Goal: Task Accomplishment & Management: Manage account settings

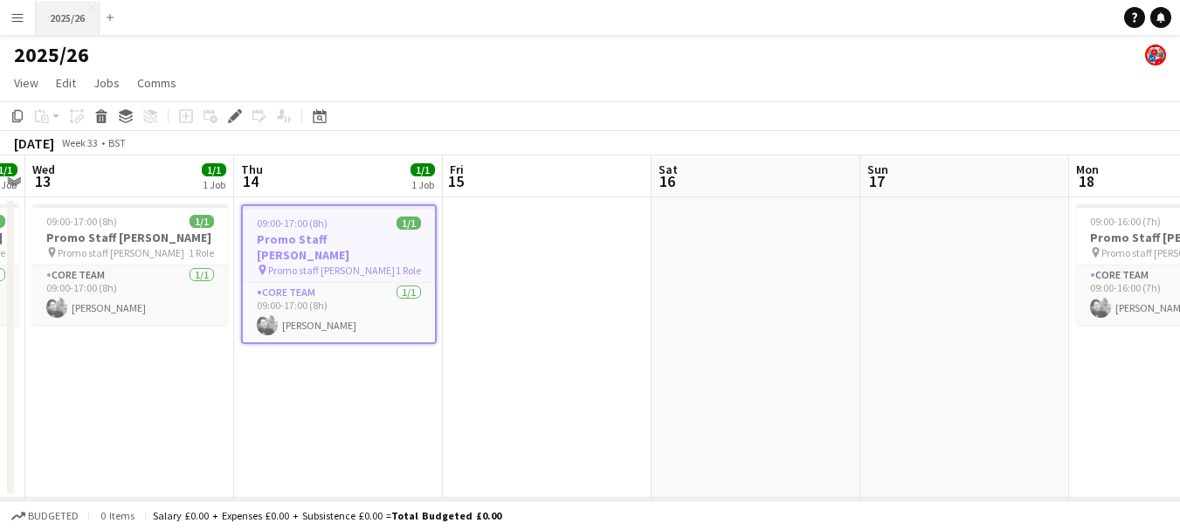
click at [63, 17] on button "2025/26 Close" at bounding box center [68, 18] width 64 height 34
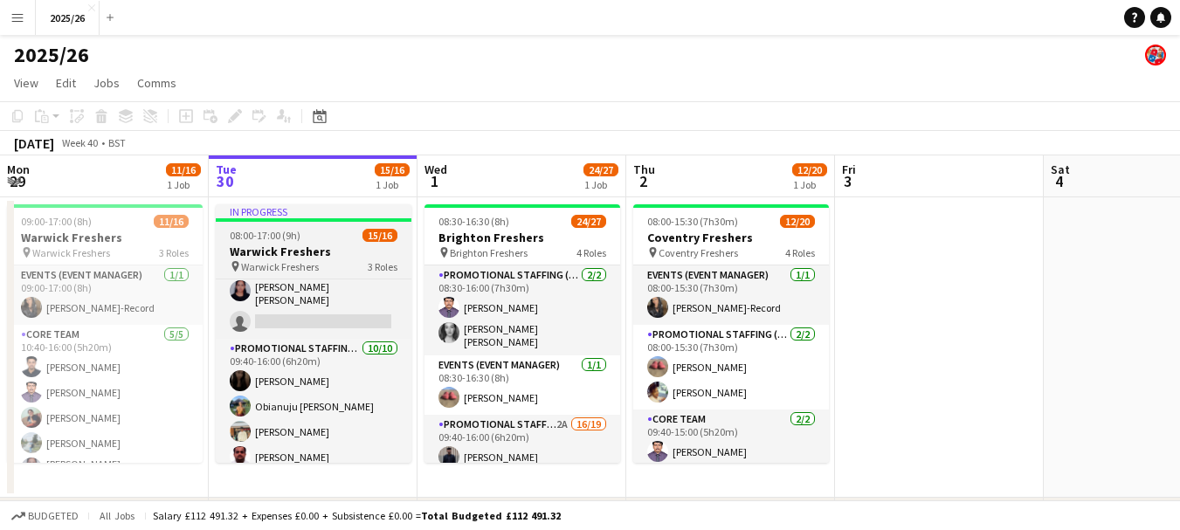
scroll to position [167, 0]
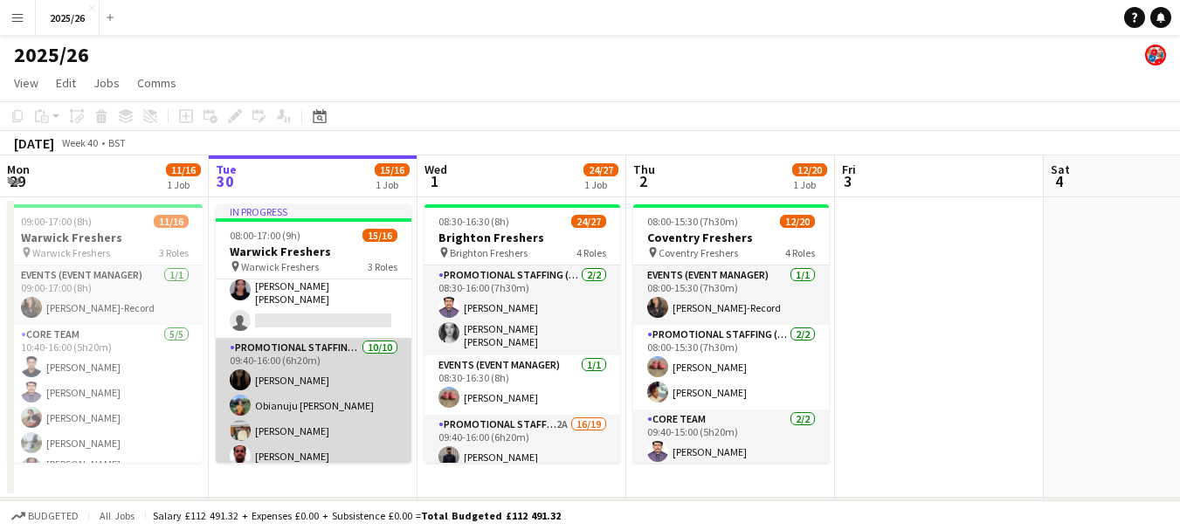
click at [335, 371] on app-card-role "Promotional Staffing (Brand Ambassadors) [DATE] 09:40-16:00 (6h20m) [PERSON_NAM…" at bounding box center [314, 489] width 196 height 303
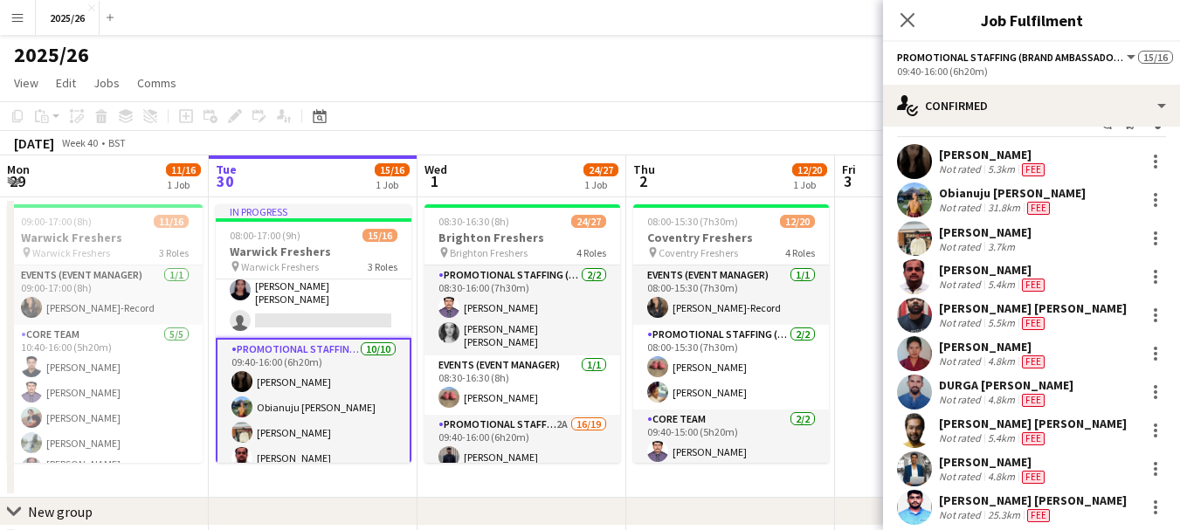
scroll to position [69, 0]
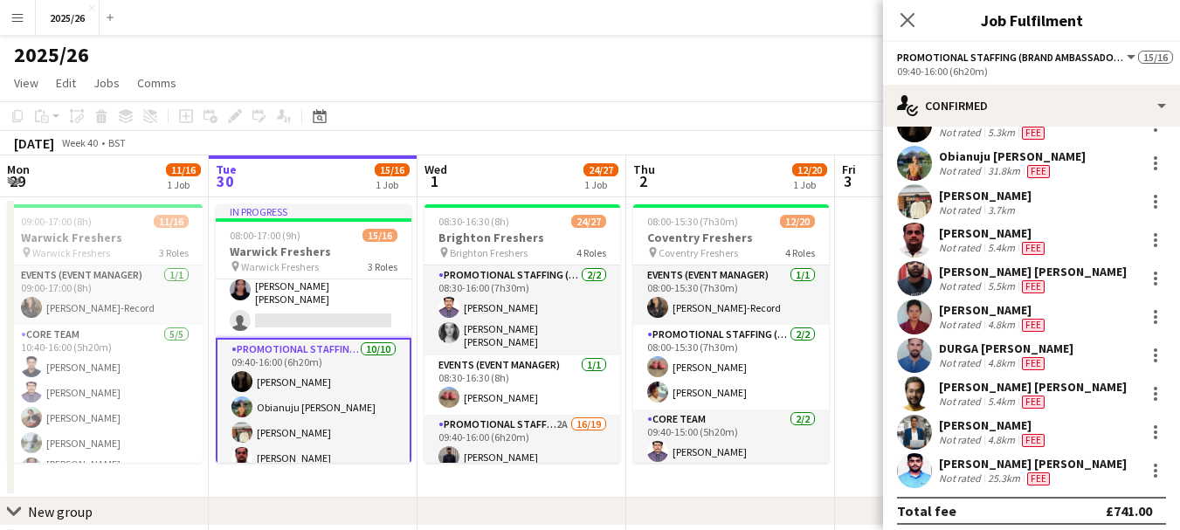
click at [951, 395] on div "Not rated" at bounding box center [961, 402] width 45 height 14
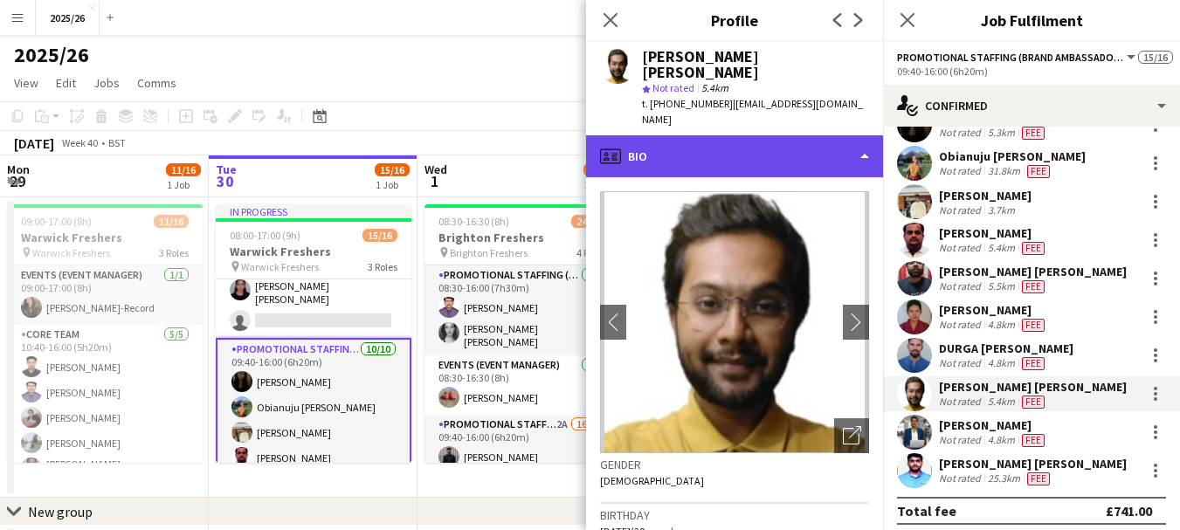
click at [749, 135] on div "profile Bio" at bounding box center [734, 156] width 297 height 42
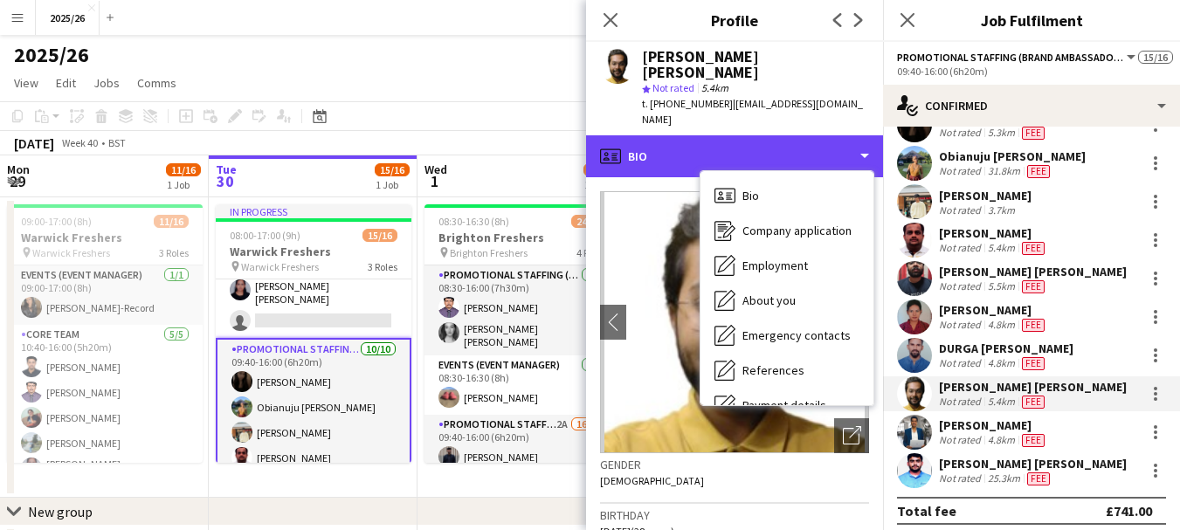
scroll to position [199, 0]
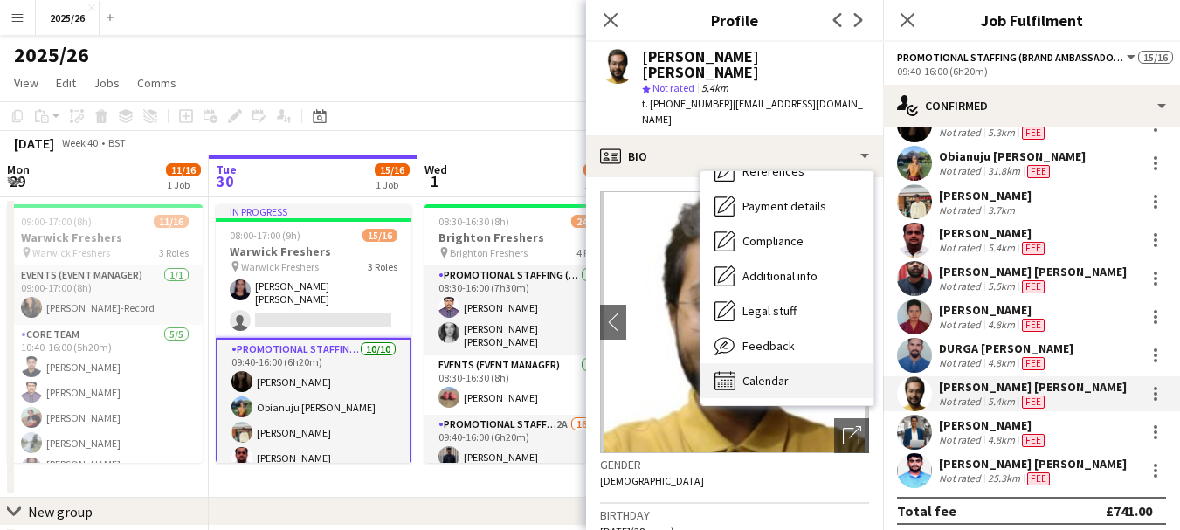
click at [833, 363] on div "Calendar Calendar" at bounding box center [786, 380] width 173 height 35
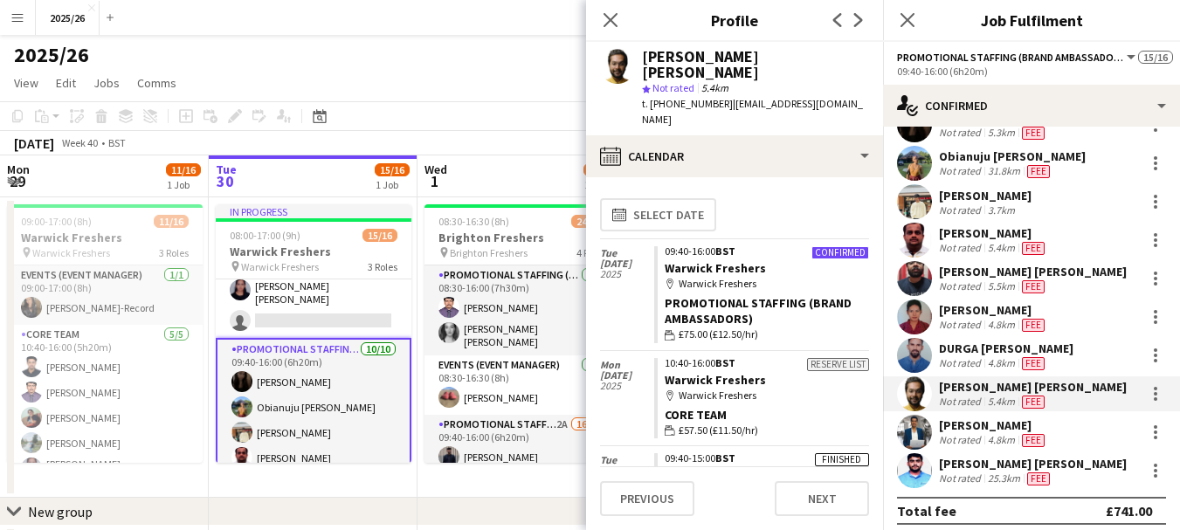
click at [999, 440] on div "4.8km" at bounding box center [1001, 440] width 34 height 14
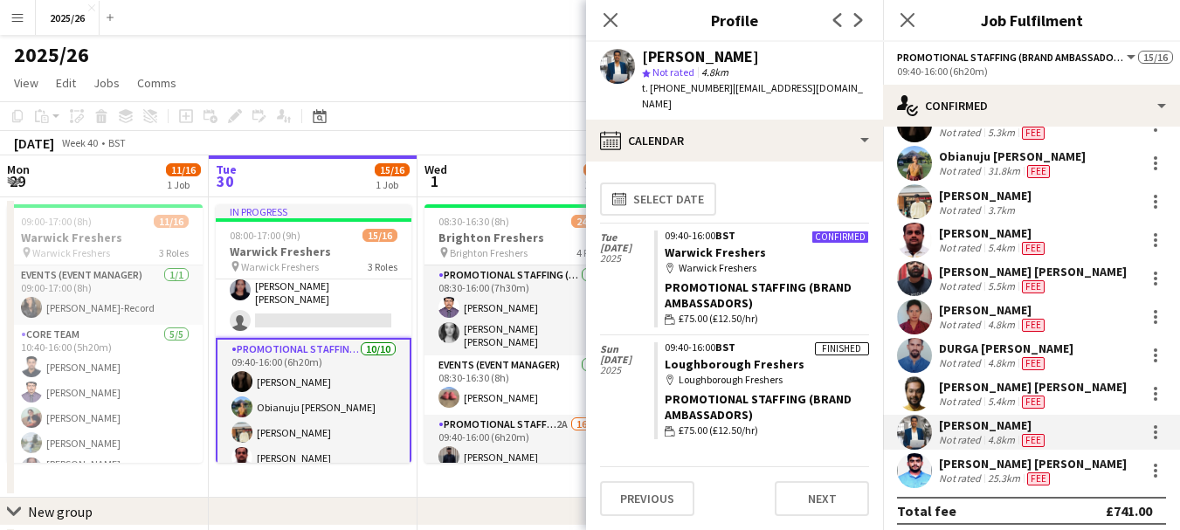
click at [991, 460] on div "[PERSON_NAME] [PERSON_NAME]" at bounding box center [1033, 464] width 188 height 16
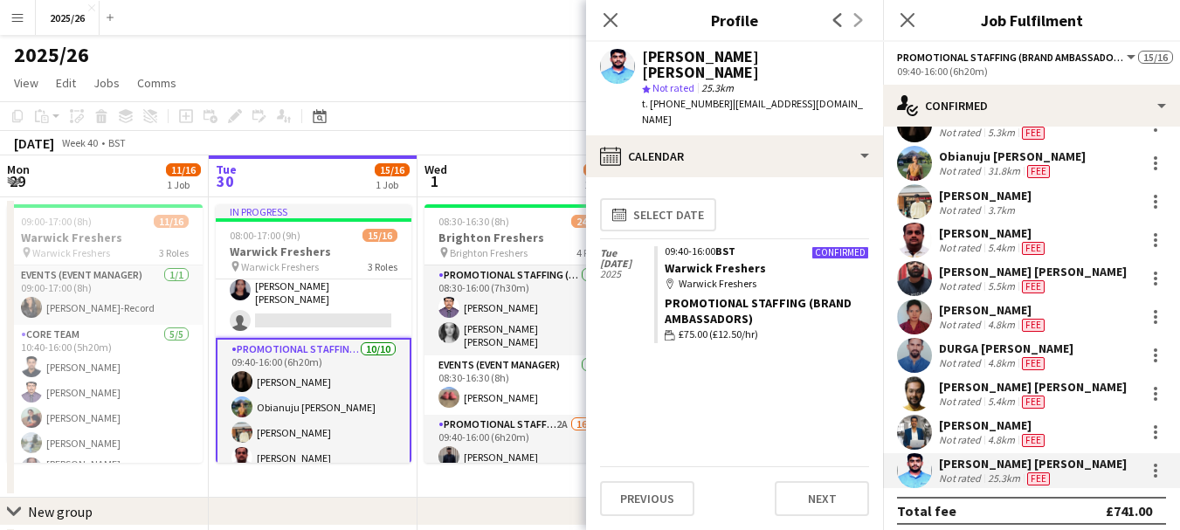
click at [992, 355] on div "DURGA [PERSON_NAME]" at bounding box center [1006, 349] width 135 height 16
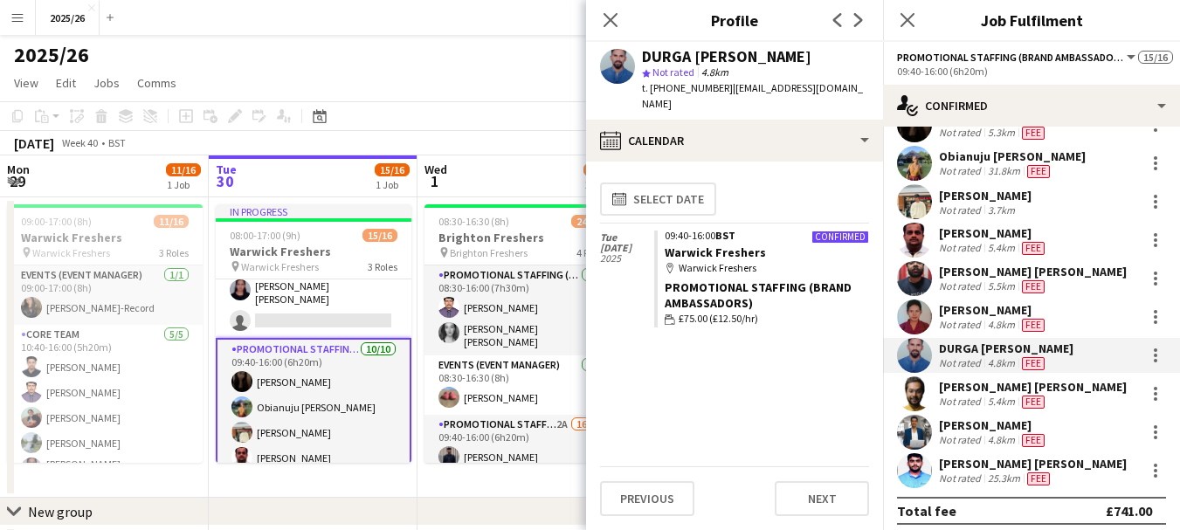
click at [1069, 246] on div "[PERSON_NAME] Not rated 5.4km Fee" at bounding box center [1031, 240] width 297 height 35
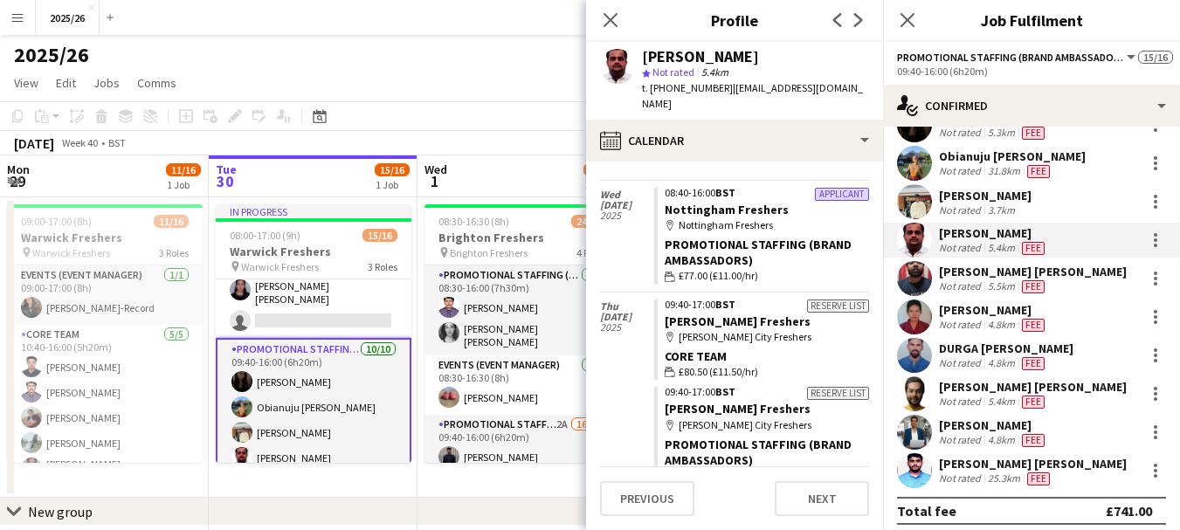
scroll to position [611, 0]
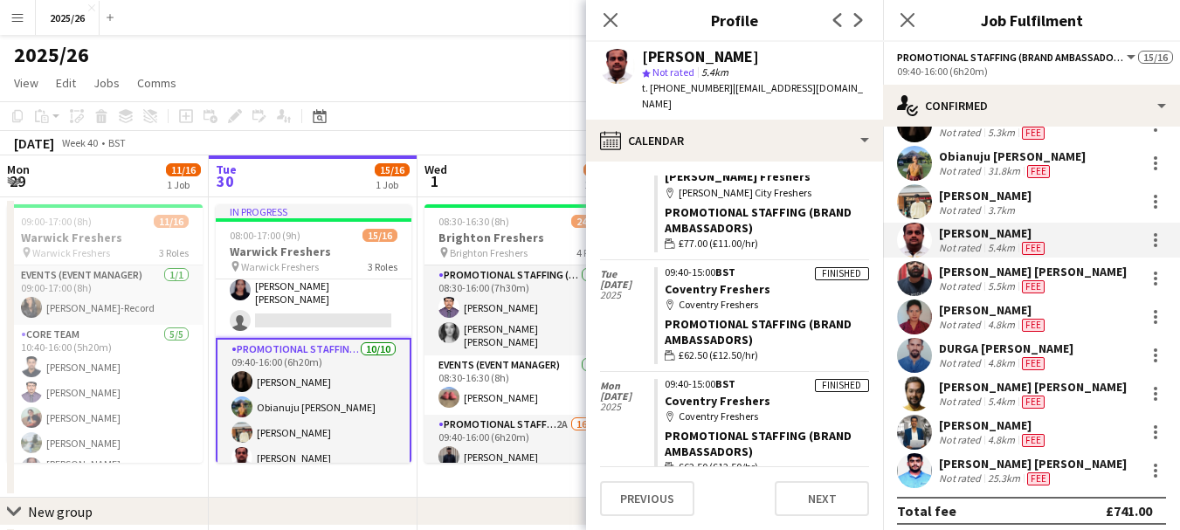
click at [1042, 216] on div "[PERSON_NAME] Not rated 3.7km" at bounding box center [1031, 201] width 297 height 35
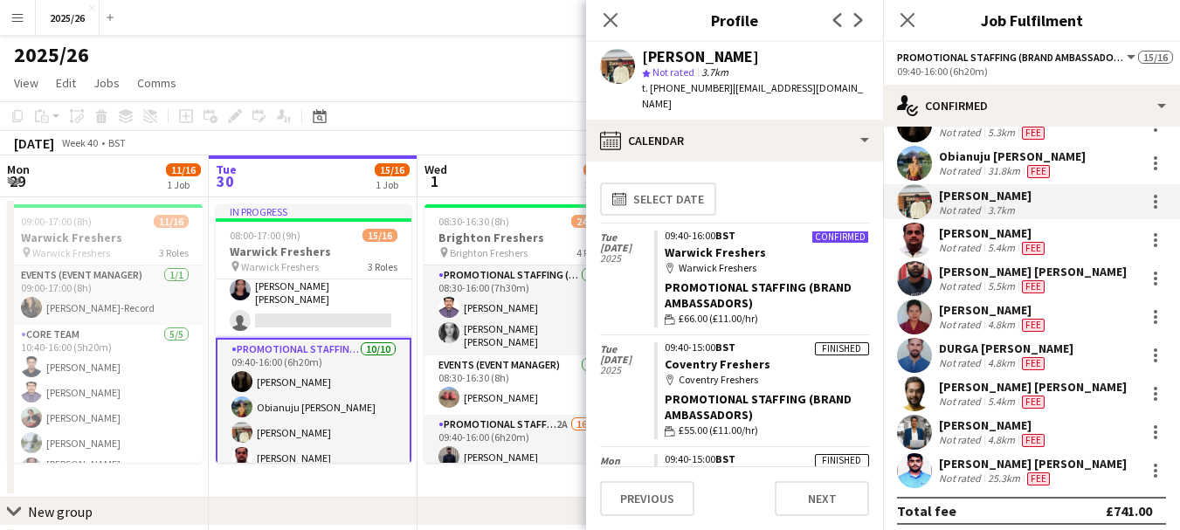
scroll to position [0, 0]
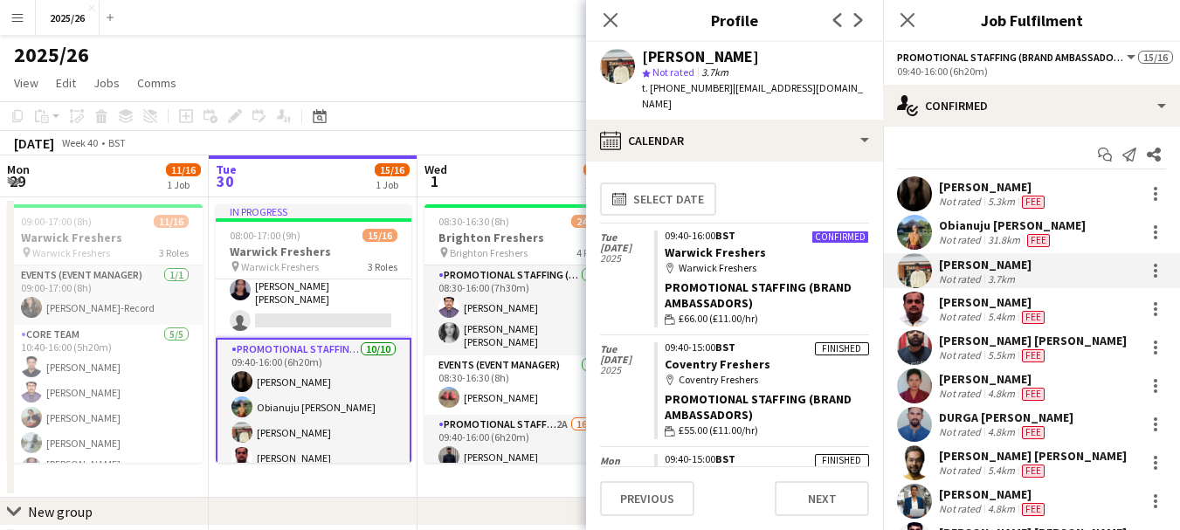
click at [982, 209] on div "Not rated" at bounding box center [961, 202] width 45 height 14
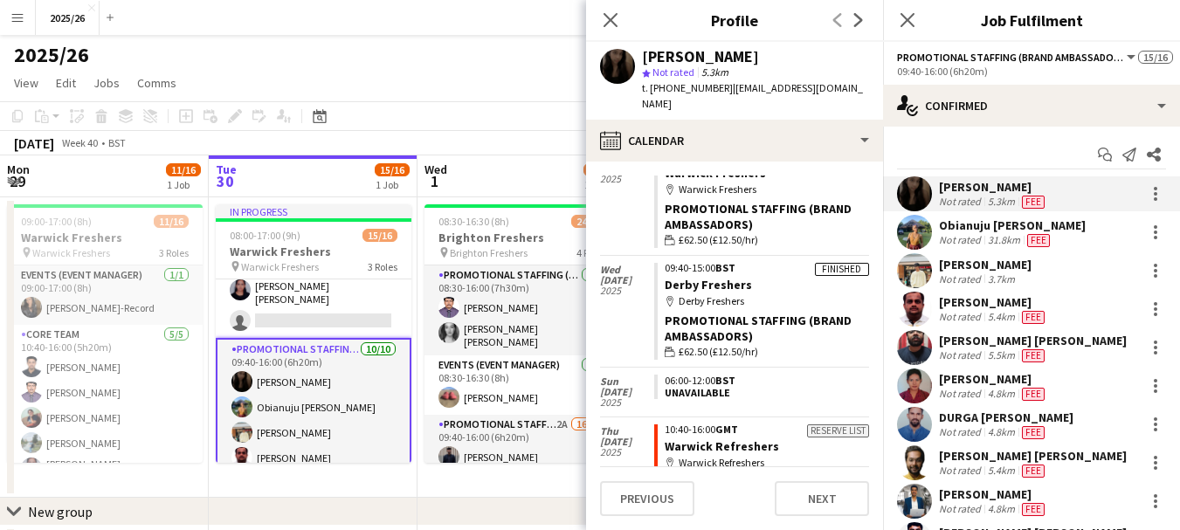
scroll to position [396, 0]
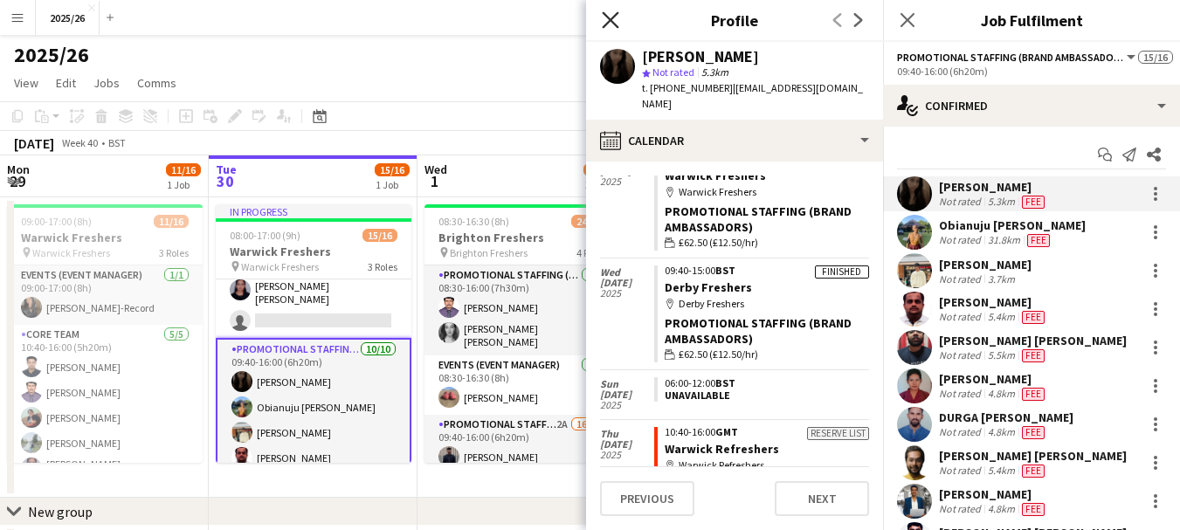
click at [613, 26] on icon "Close pop-in" at bounding box center [610, 19] width 17 height 17
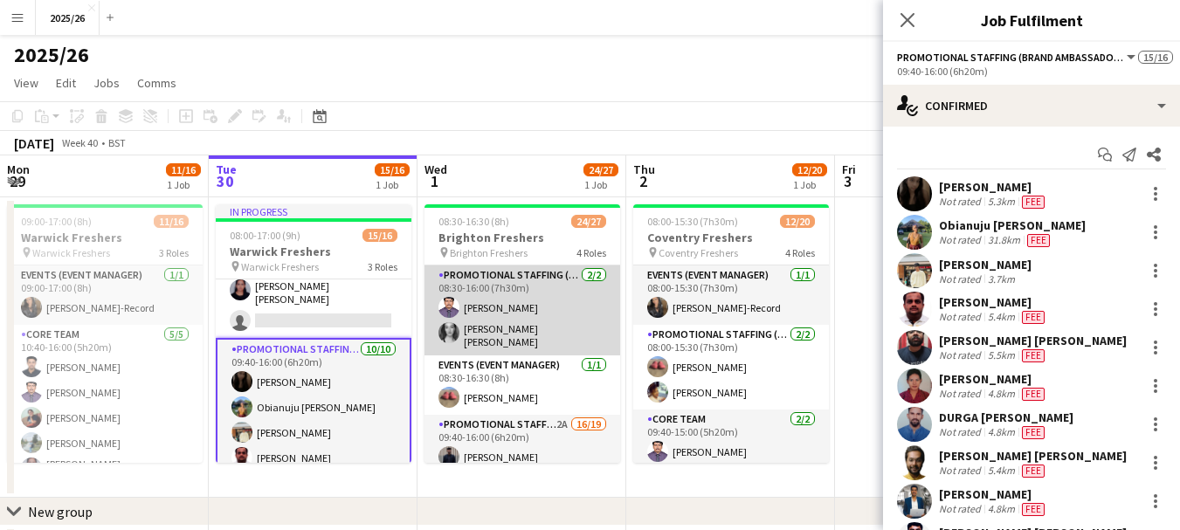
click at [554, 332] on app-card-role "Promotional Staffing (Team Leader) [DATE] 08:30-16:00 (7h30m) [PERSON_NAME] [PE…" at bounding box center [522, 311] width 196 height 90
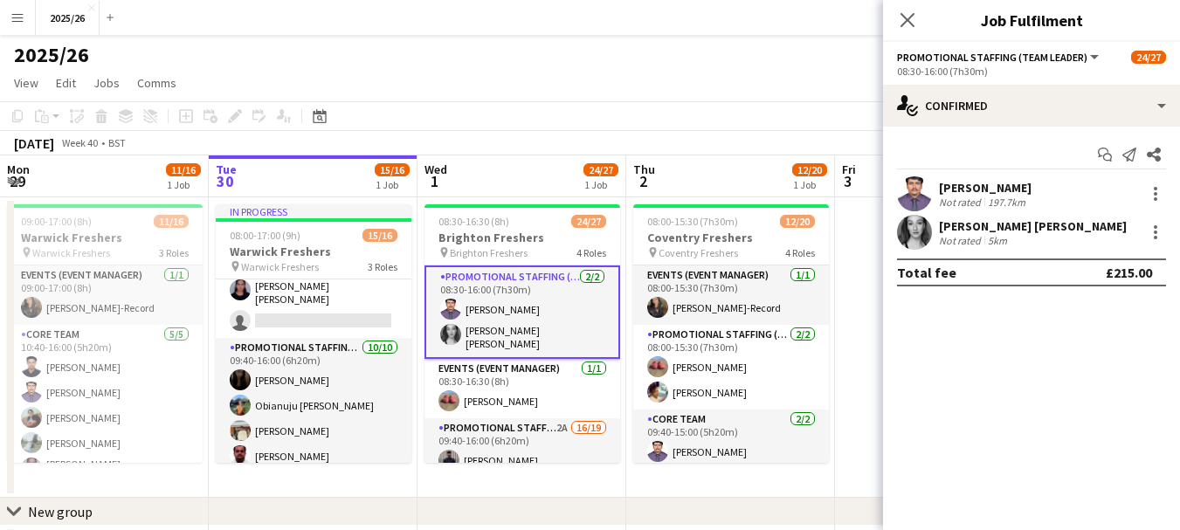
click at [936, 240] on div "[PERSON_NAME] [PERSON_NAME] Not rated 5km" at bounding box center [1031, 232] width 297 height 35
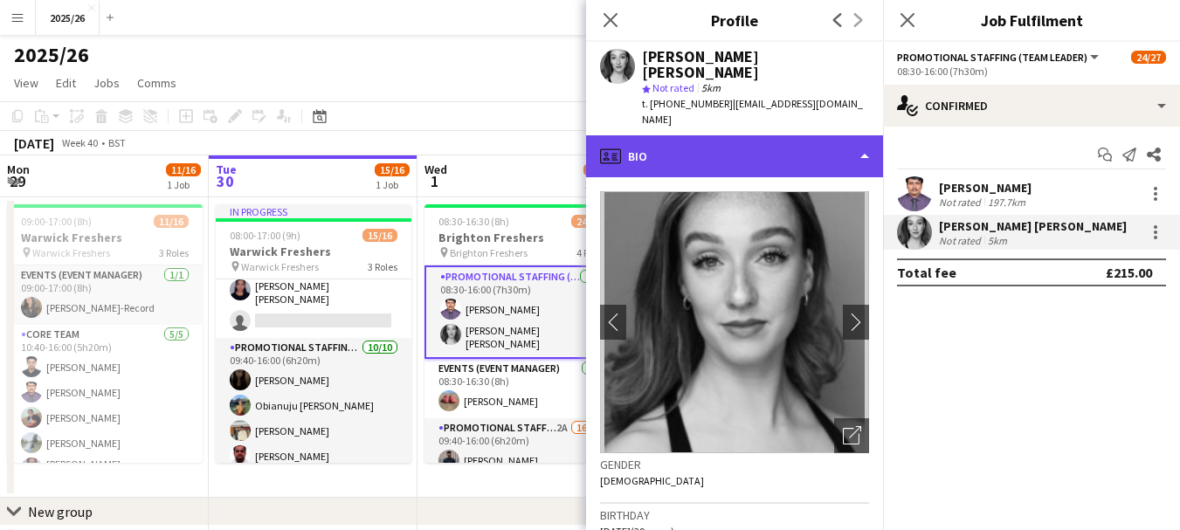
click at [707, 135] on div "profile Bio" at bounding box center [734, 156] width 297 height 42
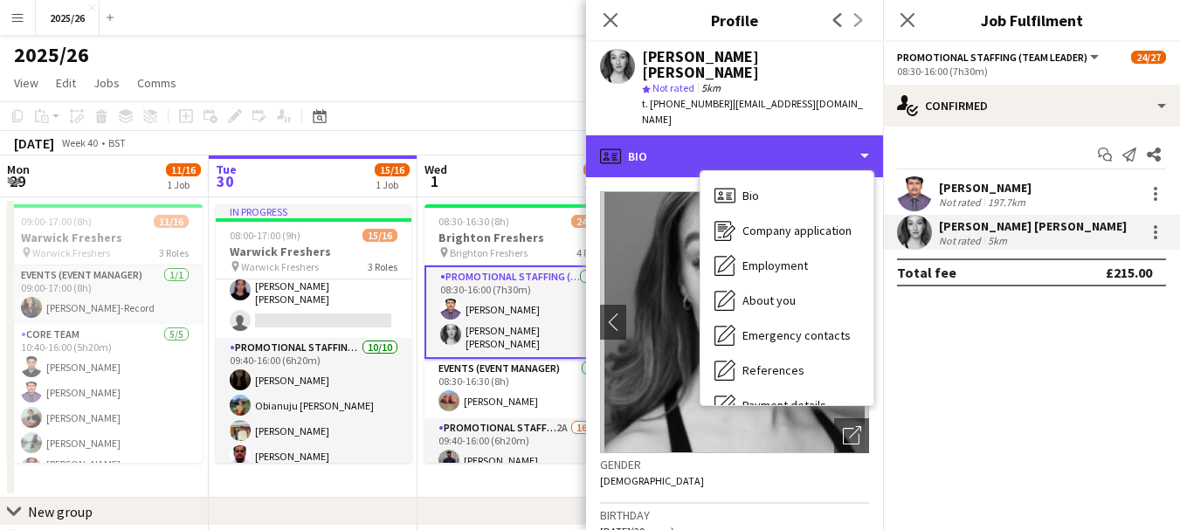
scroll to position [199, 0]
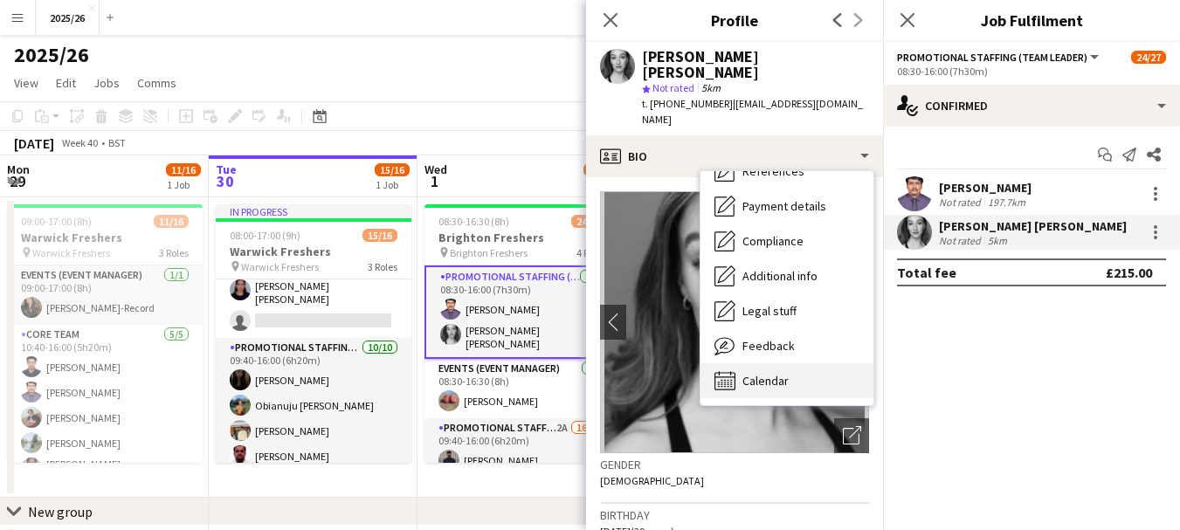
click at [820, 363] on div "Calendar Calendar" at bounding box center [786, 380] width 173 height 35
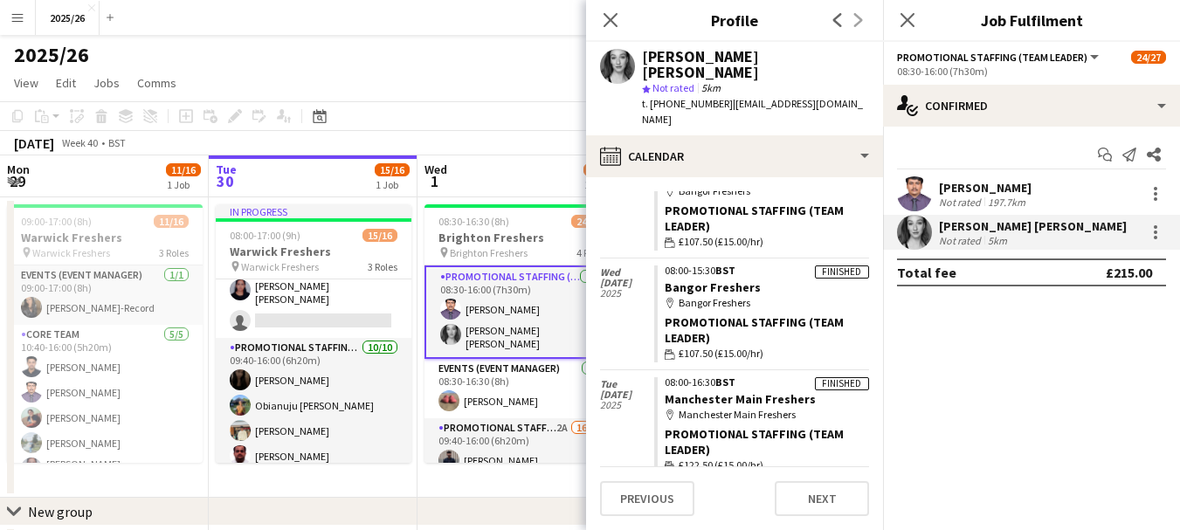
scroll to position [212, 0]
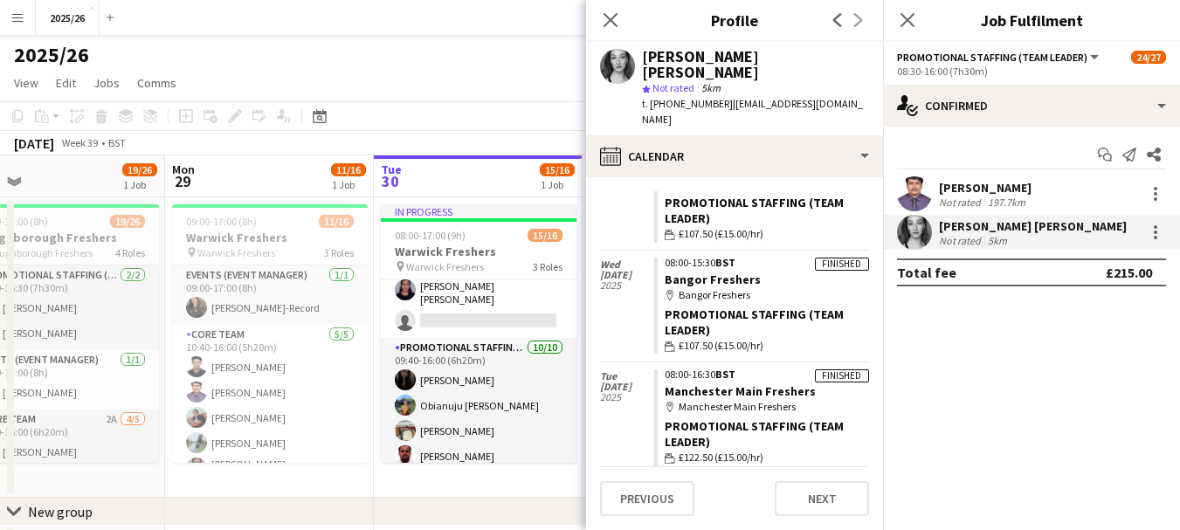
drag, startPoint x: 244, startPoint y: 343, endPoint x: 572, endPoint y: 389, distance: 331.5
click at [572, 389] on app-calendar-viewport "Fri 26 Sat 27 23/26 1 Job Sun 28 19/26 1 Job Mon 29 11/16 1 Job Tue 30 15/16 1 …" at bounding box center [590, 366] width 1180 height 423
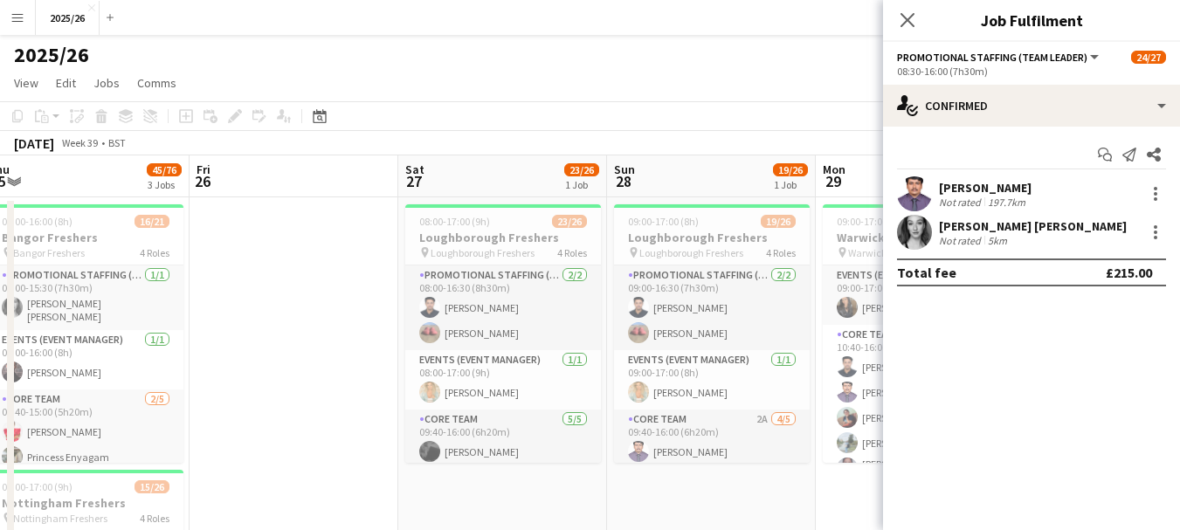
drag, startPoint x: 179, startPoint y: 378, endPoint x: 463, endPoint y: 331, distance: 287.8
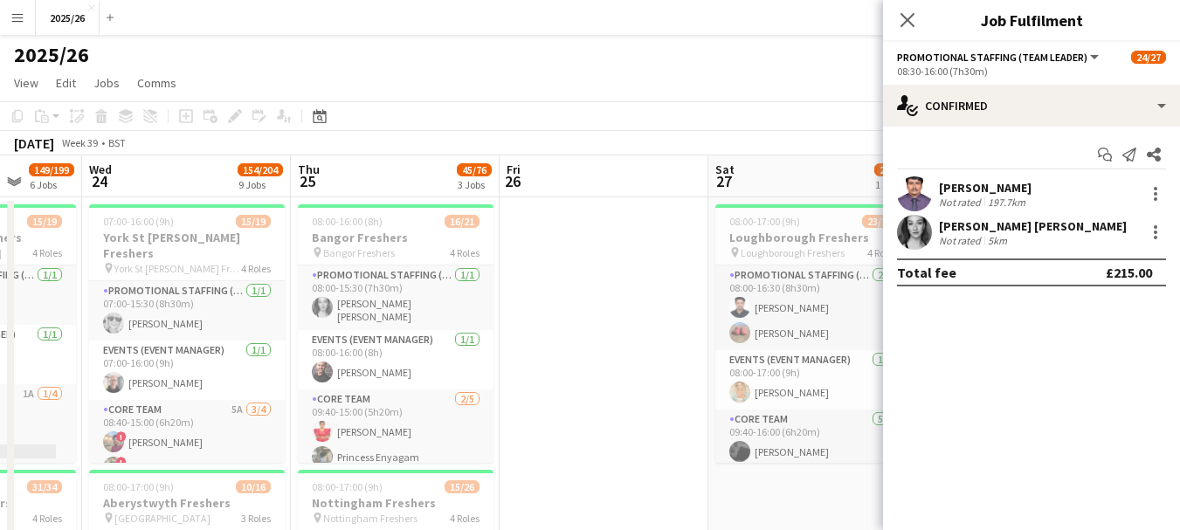
drag, startPoint x: 536, startPoint y: 283, endPoint x: 620, endPoint y: 287, distance: 84.0
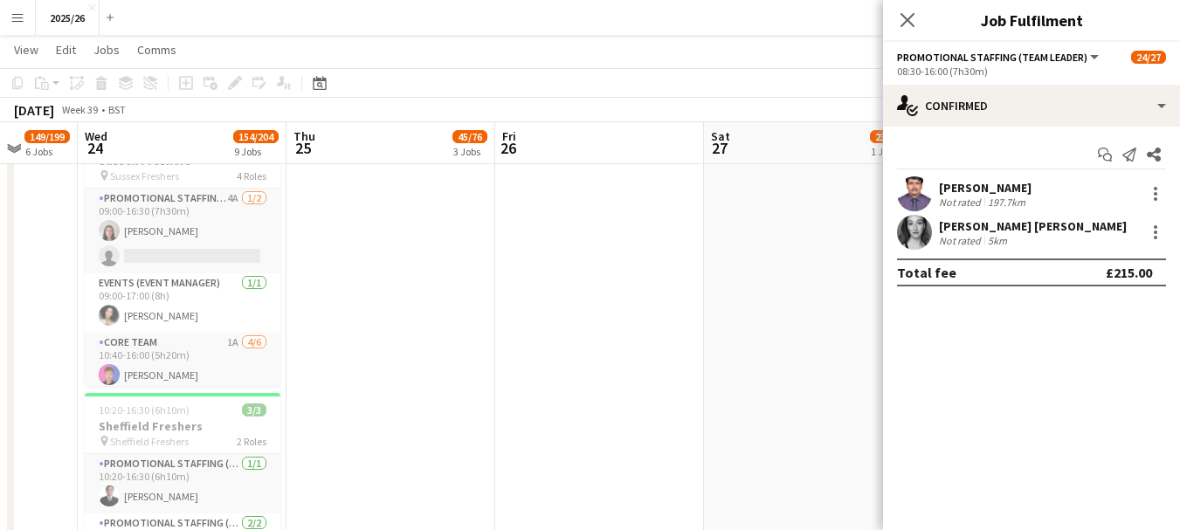
scroll to position [1915, 0]
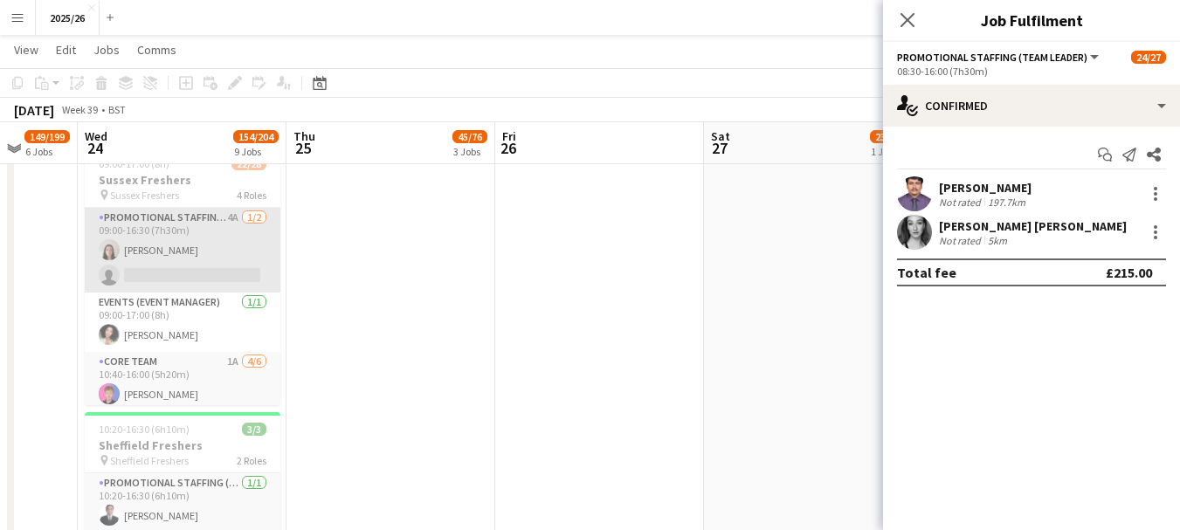
click at [248, 255] on app-card-role "Promotional Staffing (Team Leader) 4A [DATE] 09:00-16:30 (7h30m) [PERSON_NAME] …" at bounding box center [183, 250] width 196 height 85
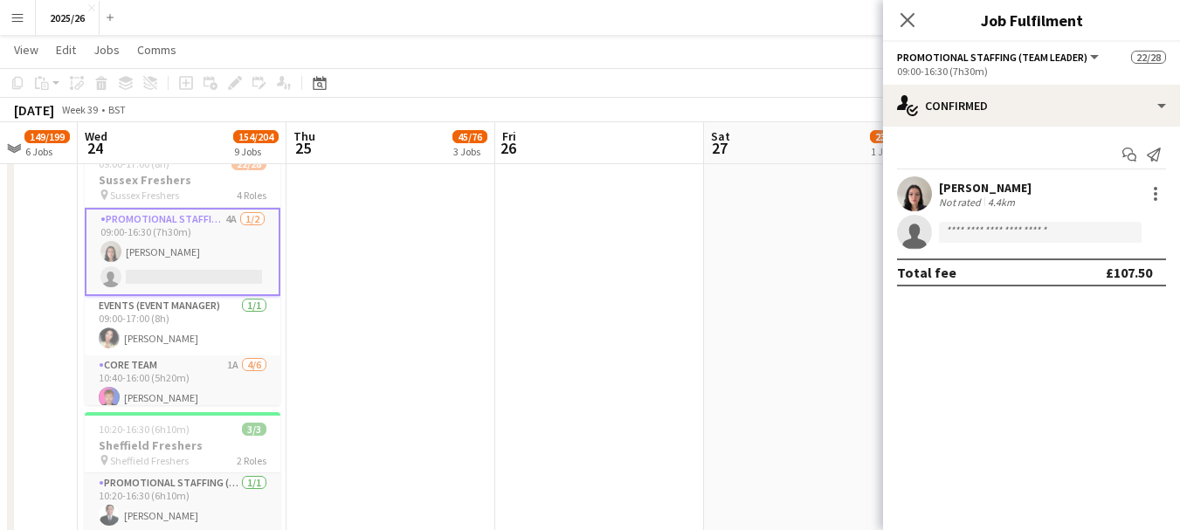
click at [915, 201] on app-user-avatar at bounding box center [914, 193] width 35 height 35
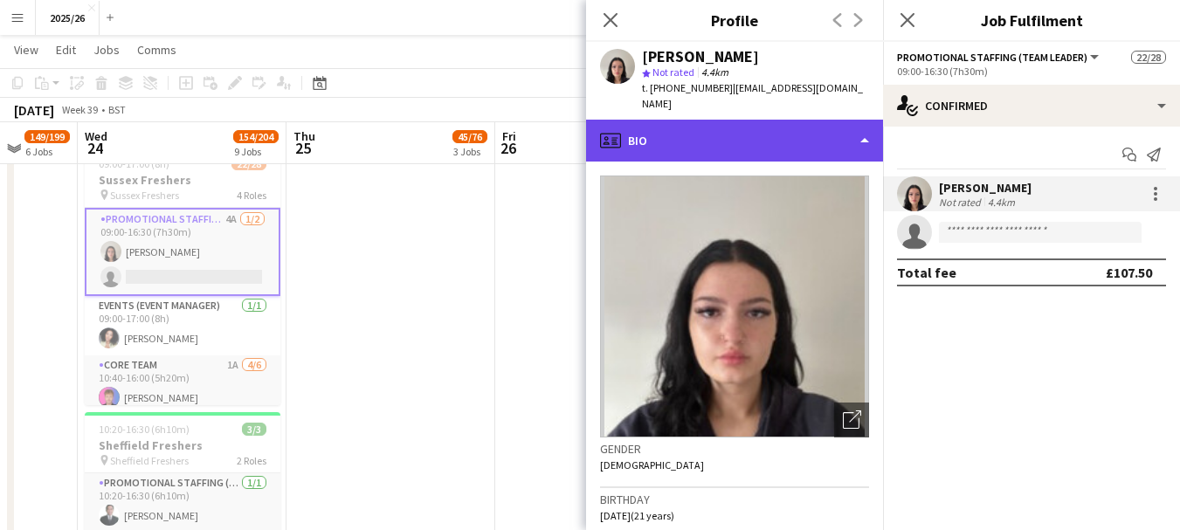
click at [793, 138] on div "profile Bio" at bounding box center [734, 141] width 297 height 42
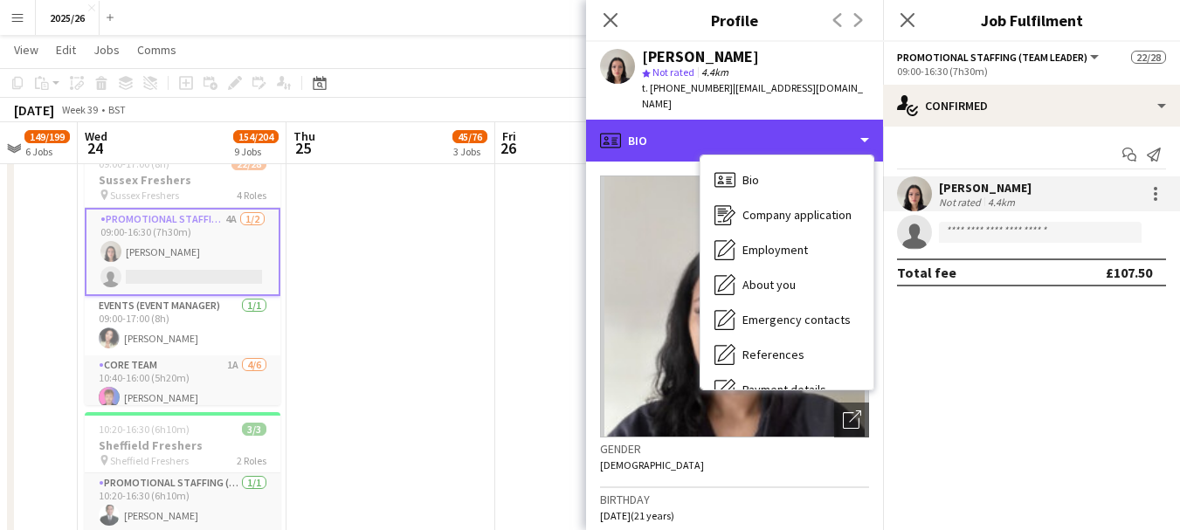
scroll to position [199, 0]
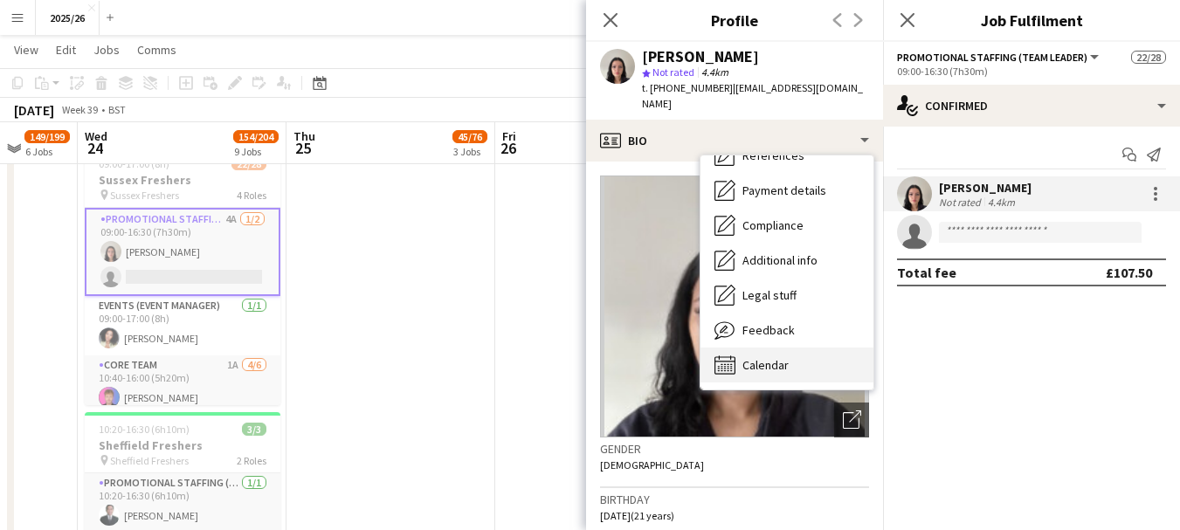
click at [805, 350] on div "Calendar Calendar" at bounding box center [786, 365] width 173 height 35
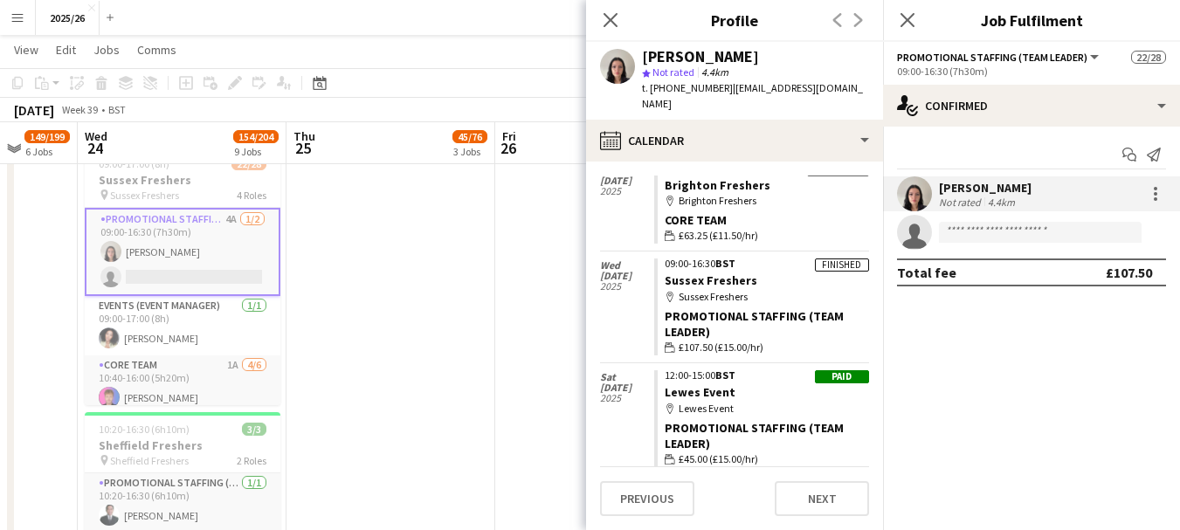
scroll to position [0, 0]
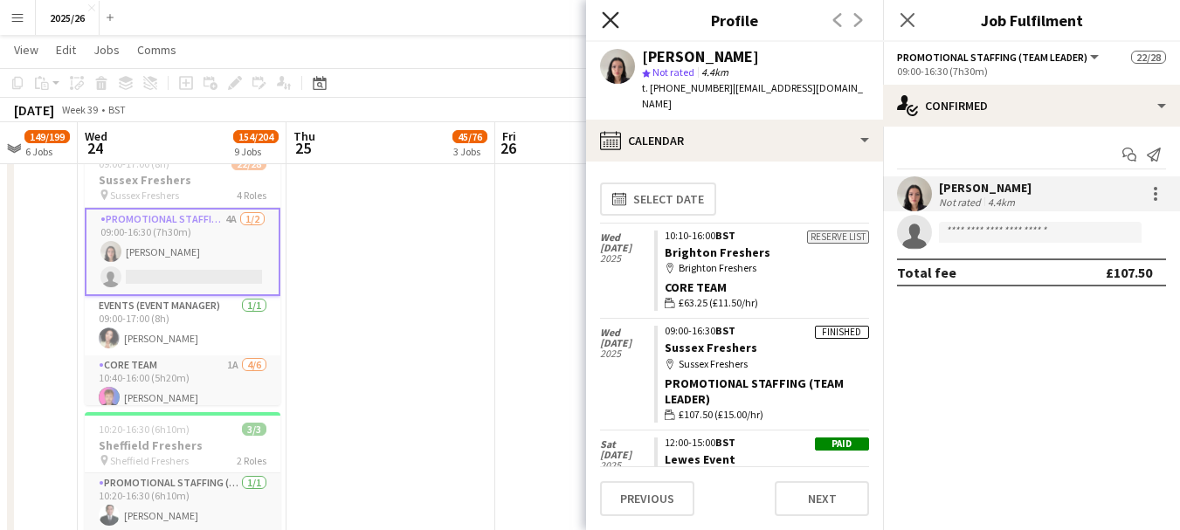
click at [607, 26] on icon "Close pop-in" at bounding box center [610, 19] width 17 height 17
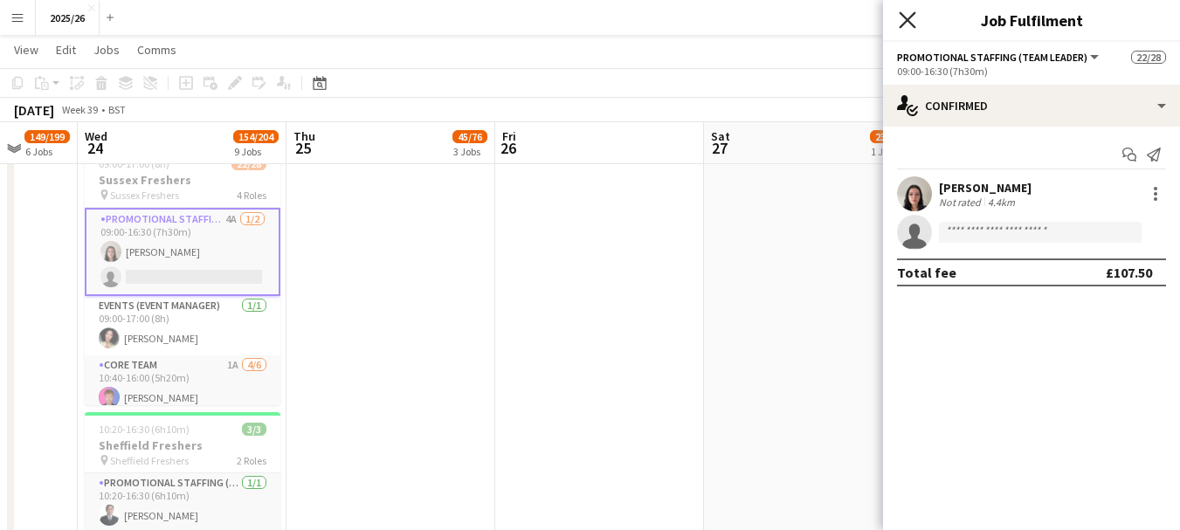
click at [903, 24] on icon at bounding box center [907, 19] width 17 height 17
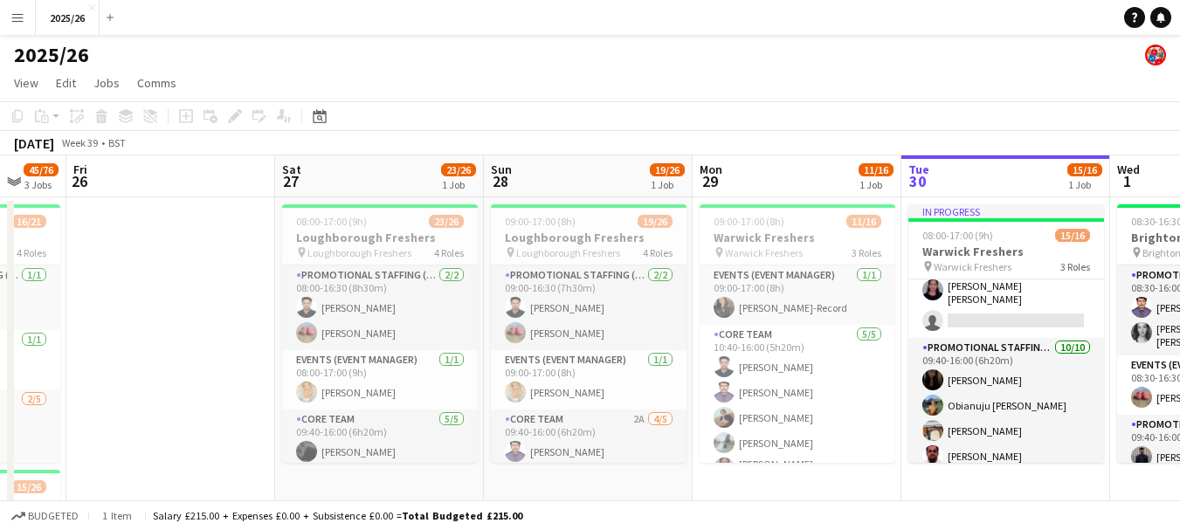
drag, startPoint x: 1154, startPoint y: 273, endPoint x: 438, endPoint y: 326, distance: 718.1
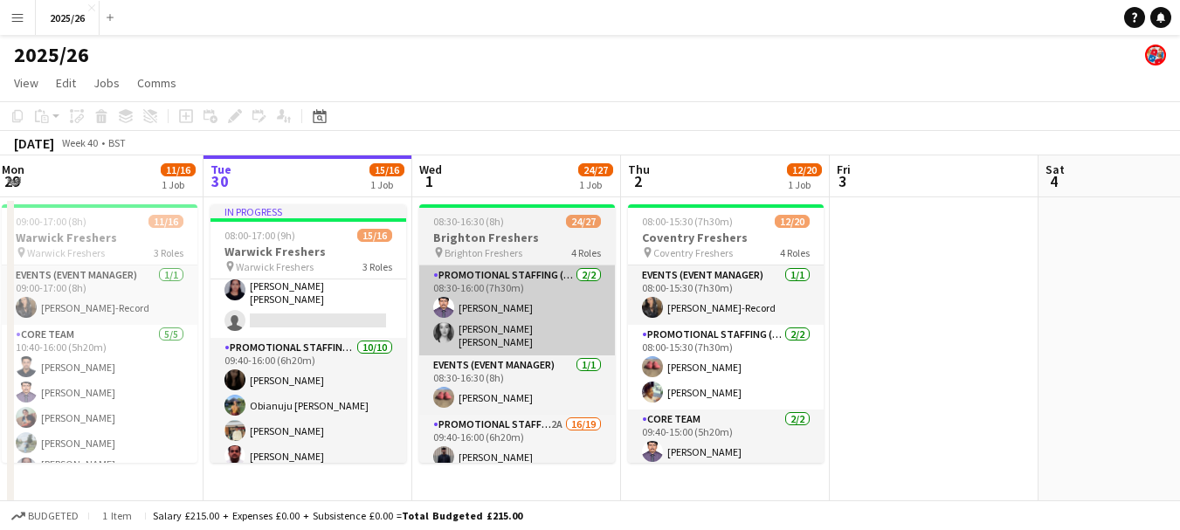
drag, startPoint x: 809, startPoint y: 357, endPoint x: 539, endPoint y: 320, distance: 272.5
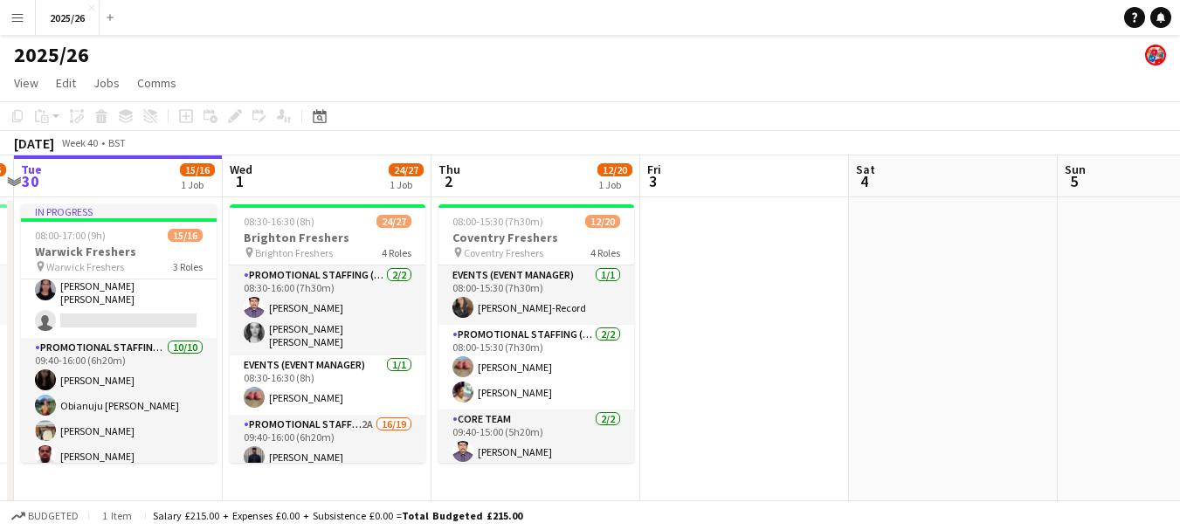
drag, startPoint x: 900, startPoint y: 331, endPoint x: 380, endPoint y: 341, distance: 519.8
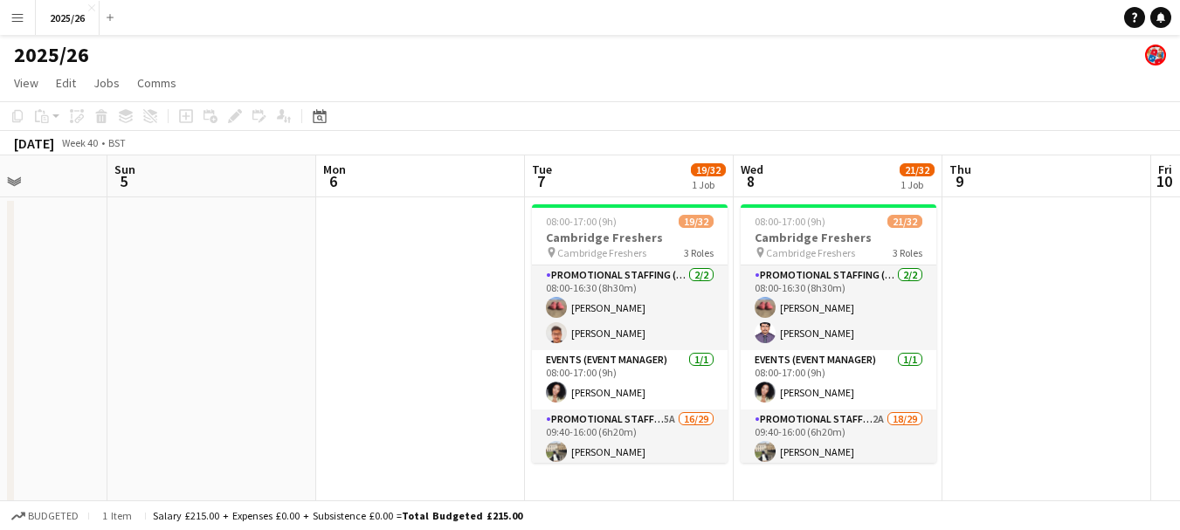
scroll to position [0, 688]
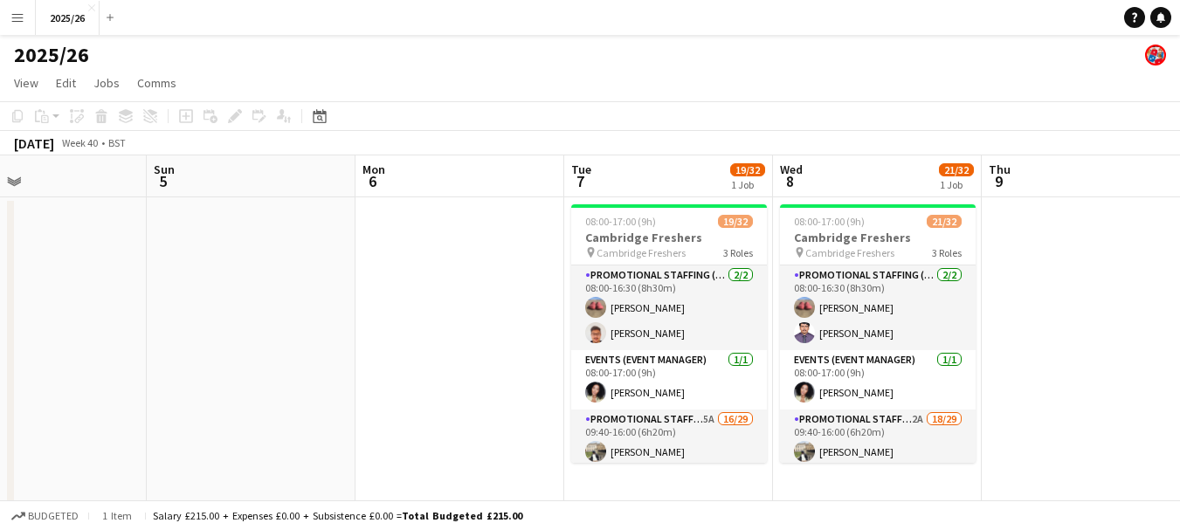
drag, startPoint x: 804, startPoint y: 397, endPoint x: 316, endPoint y: 357, distance: 488.9
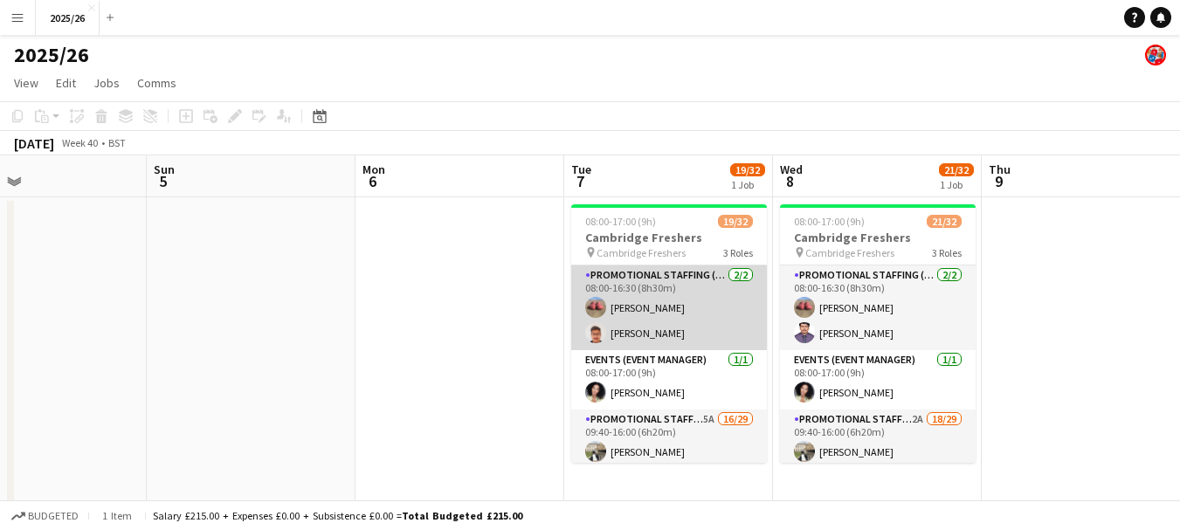
click at [680, 335] on app-card-role "Promotional Staffing (Team Leader) [DATE] 08:00-16:30 (8h30m) [PERSON_NAME] [PE…" at bounding box center [669, 308] width 196 height 85
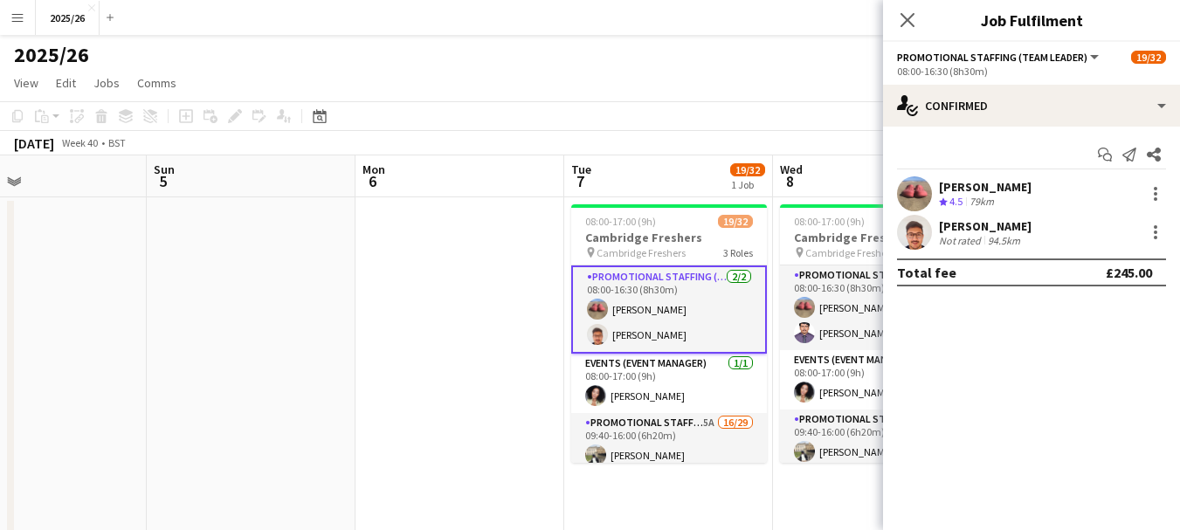
click at [928, 245] on div at bounding box center [914, 232] width 35 height 35
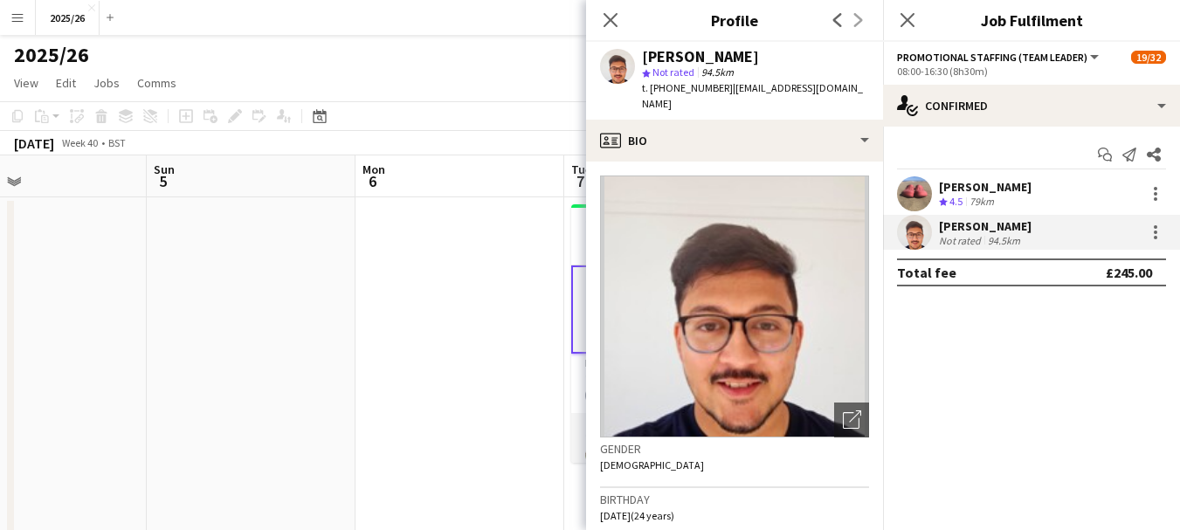
drag, startPoint x: 869, startPoint y: 200, endPoint x: 873, endPoint y: 228, distance: 28.3
click at [873, 228] on app-crew-profile-bio "Open photos pop-in Gender [DEMOGRAPHIC_DATA] Birthday [DEMOGRAPHIC_DATA] (24 ye…" at bounding box center [734, 346] width 297 height 369
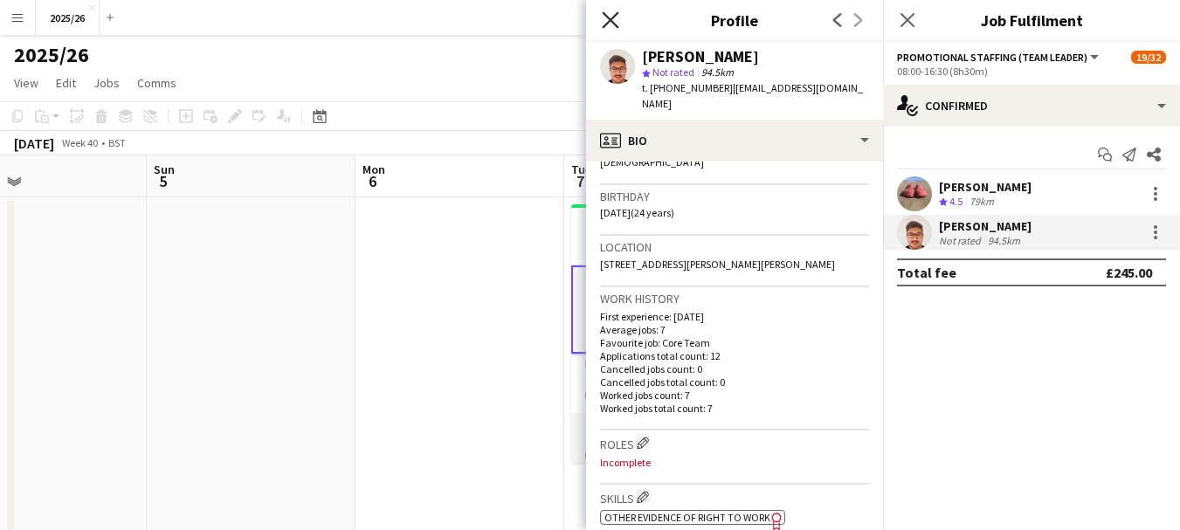
click at [614, 15] on icon "Close pop-in" at bounding box center [610, 19] width 17 height 17
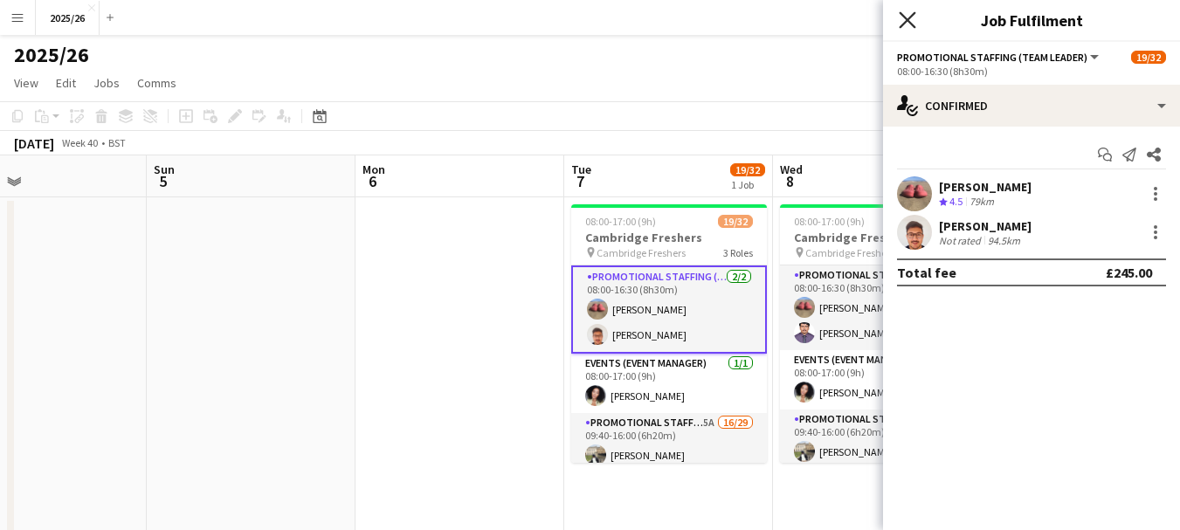
click at [900, 14] on icon "Close pop-in" at bounding box center [907, 19] width 17 height 17
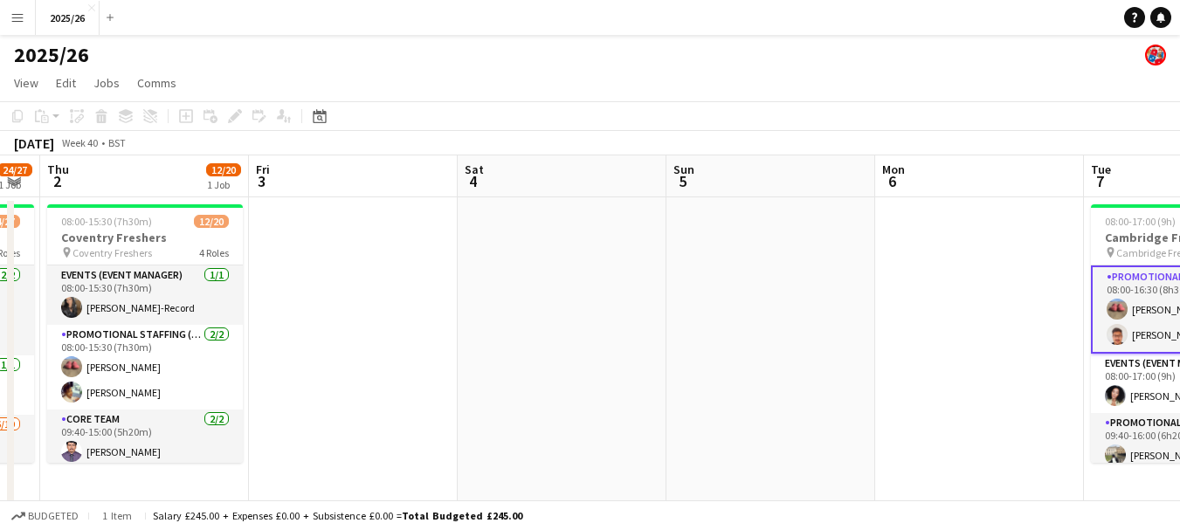
drag, startPoint x: 333, startPoint y: 222, endPoint x: 852, endPoint y: 333, distance: 531.4
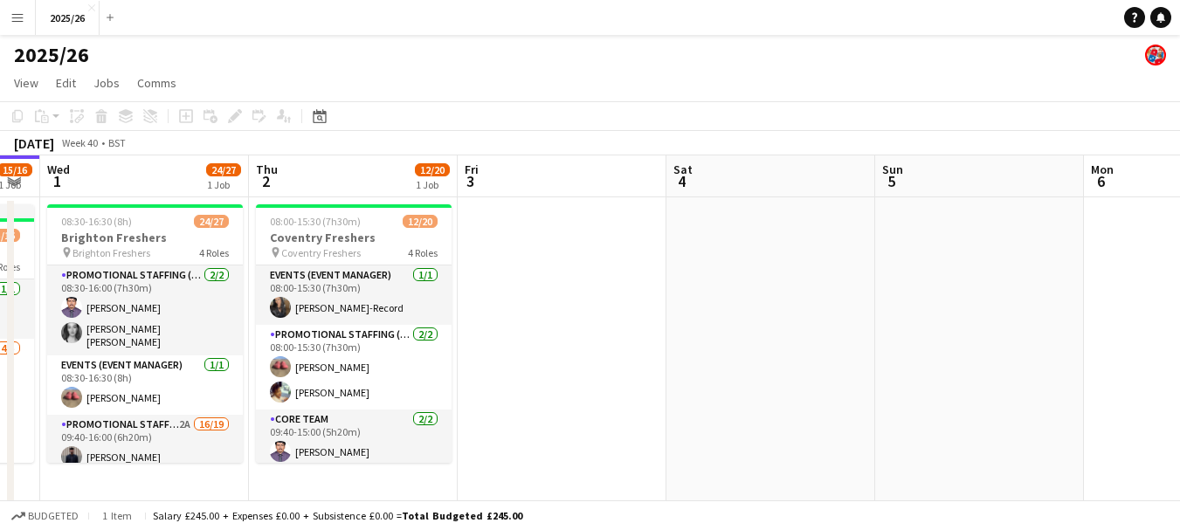
drag, startPoint x: 406, startPoint y: 435, endPoint x: 683, endPoint y: 417, distance: 277.4
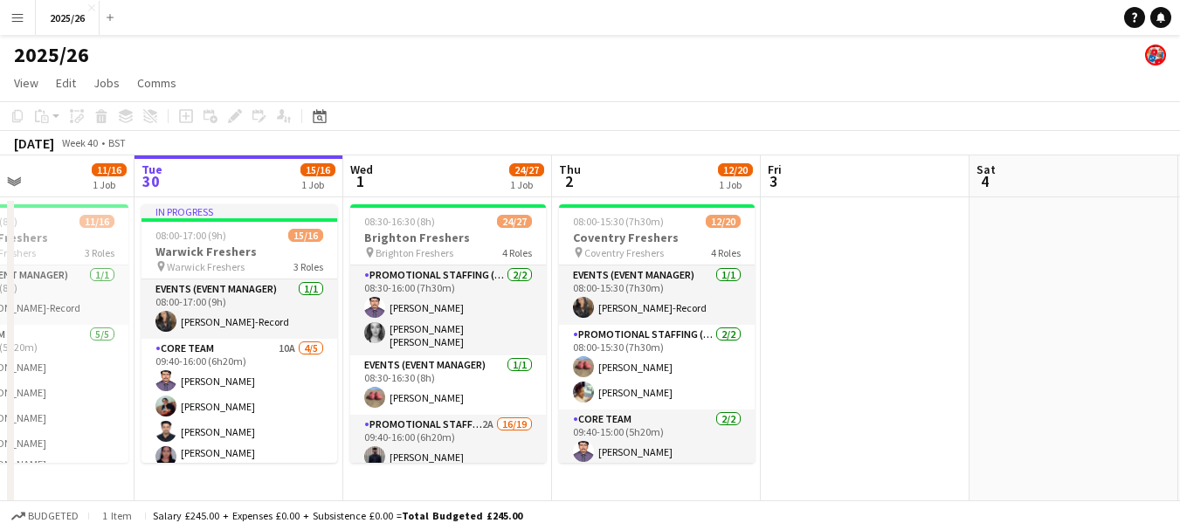
scroll to position [0, 489]
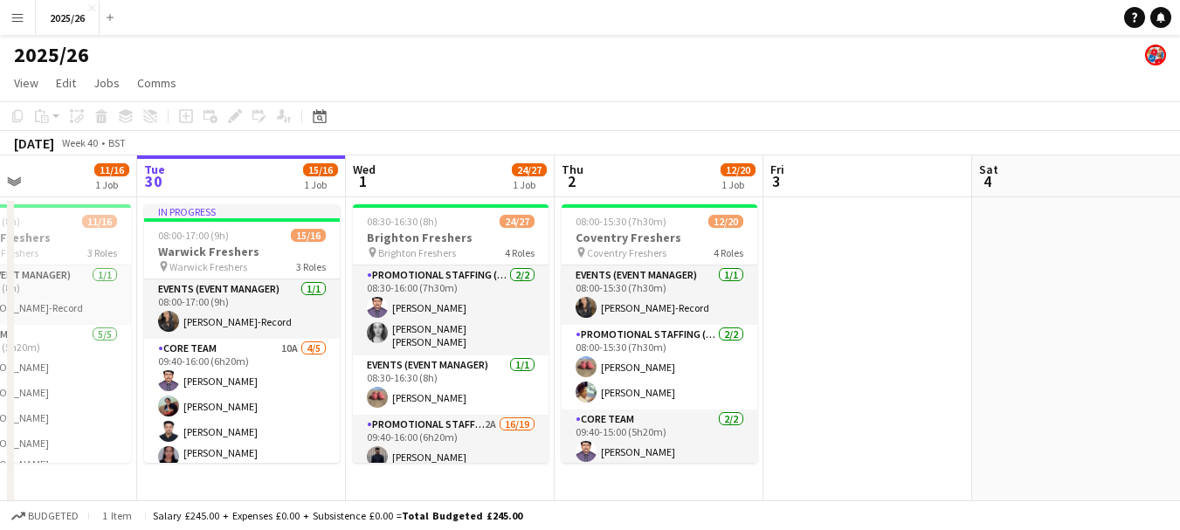
drag, startPoint x: 685, startPoint y: 371, endPoint x: 922, endPoint y: 346, distance: 238.9
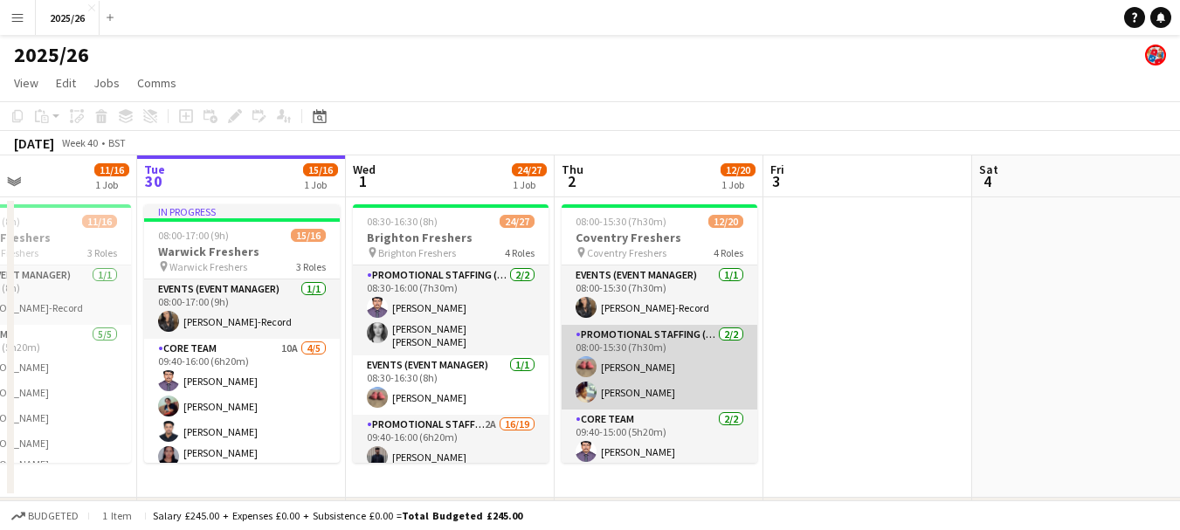
click at [668, 371] on app-card-role "Promotional Staffing (Team Leader) [DATE] 08:00-15:30 (7h30m) [PERSON_NAME] [PE…" at bounding box center [660, 367] width 196 height 85
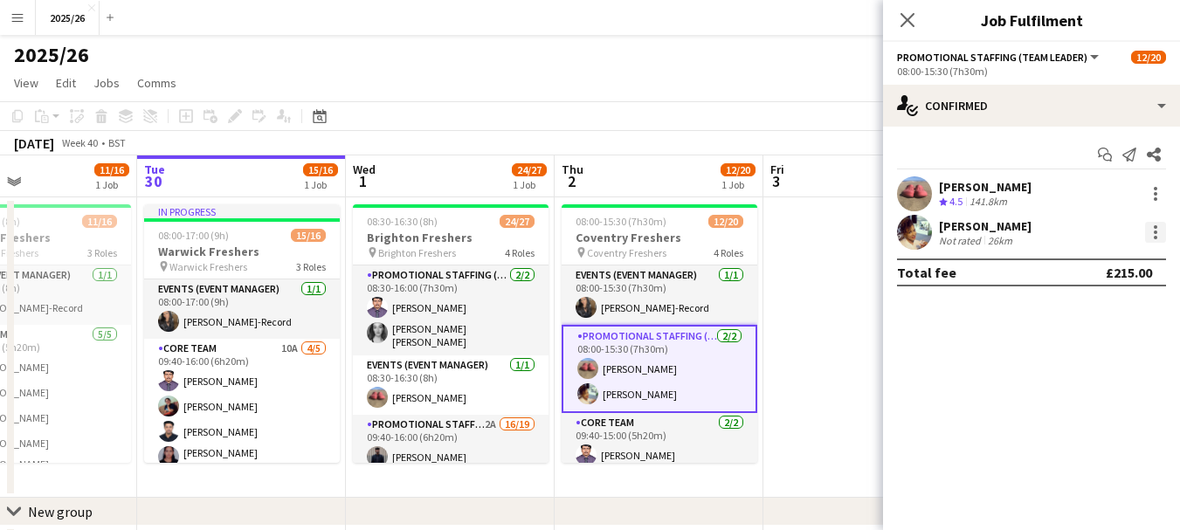
click at [1154, 232] on div at bounding box center [1155, 232] width 3 height 3
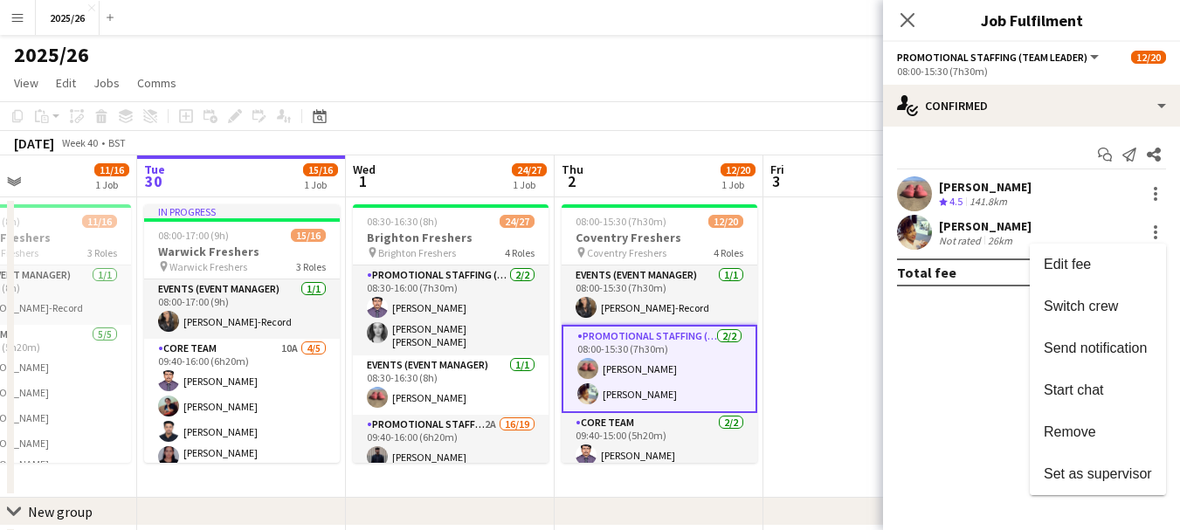
click at [978, 263] on div at bounding box center [590, 265] width 1180 height 530
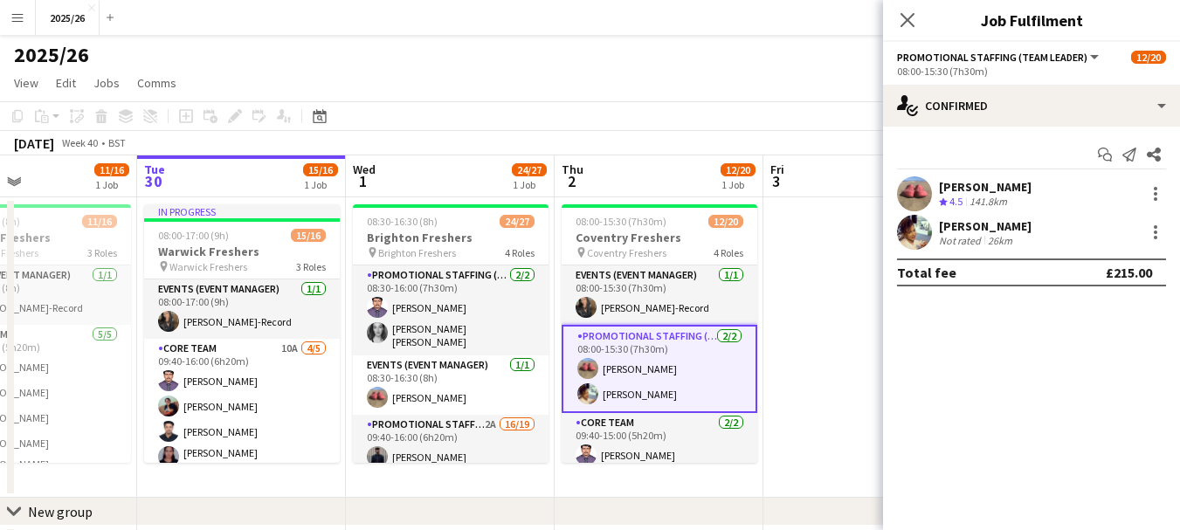
click at [956, 236] on div "Not rated" at bounding box center [961, 240] width 45 height 13
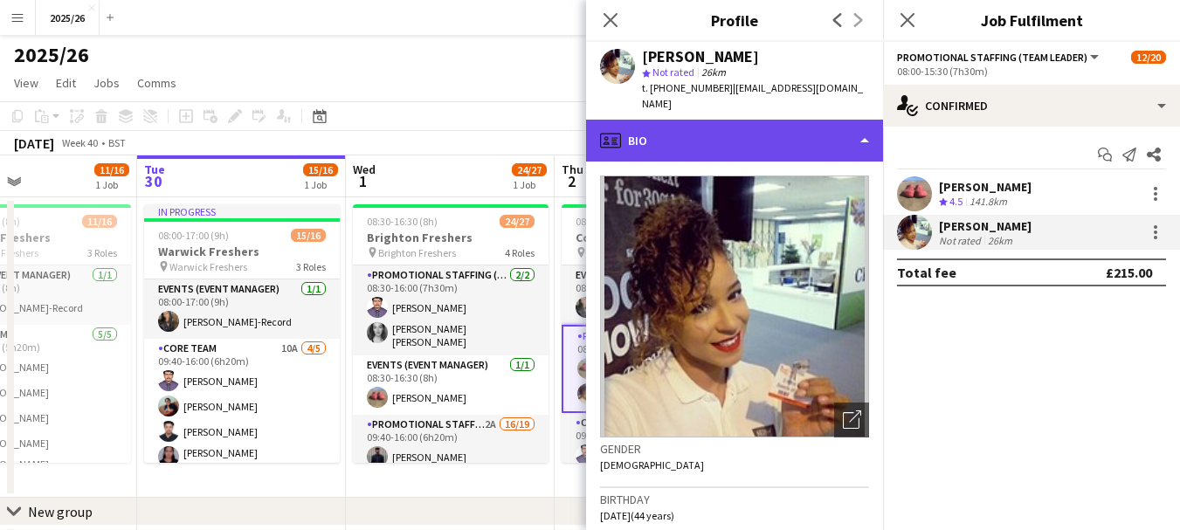
click at [756, 140] on div "profile Bio" at bounding box center [734, 141] width 297 height 42
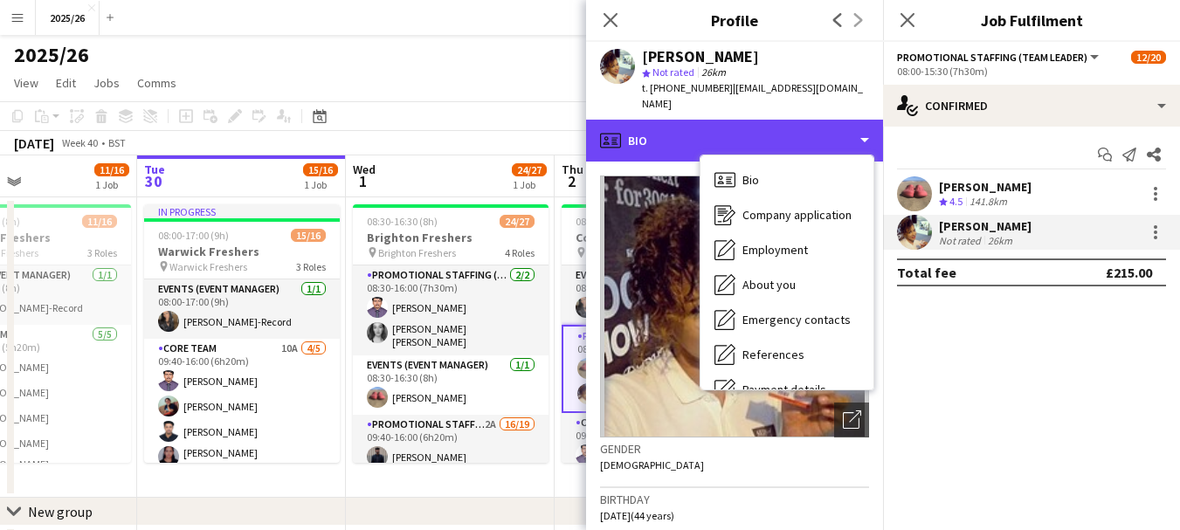
scroll to position [199, 0]
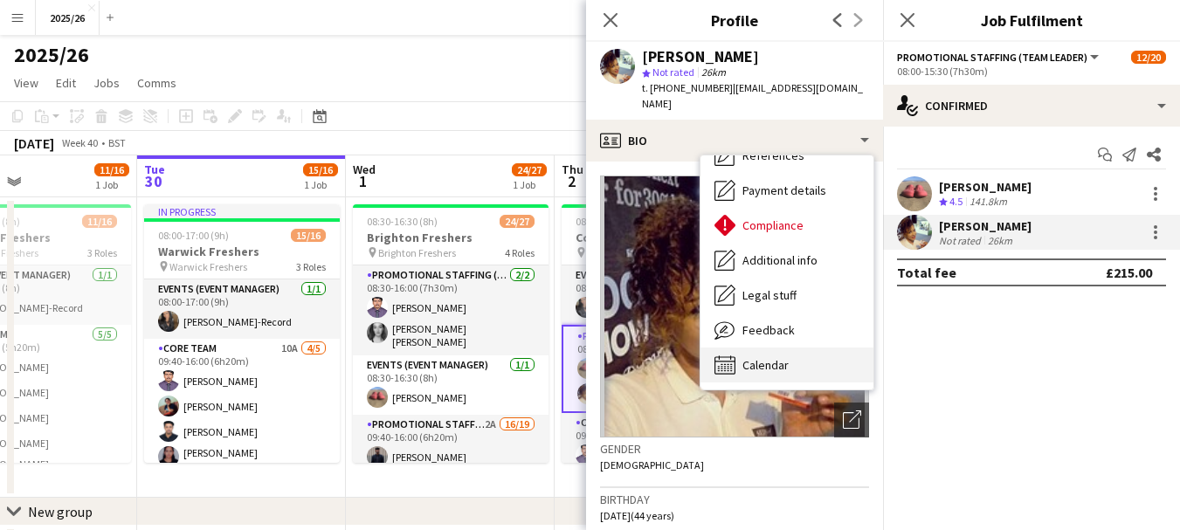
click at [787, 348] on div "Calendar Calendar" at bounding box center [786, 365] width 173 height 35
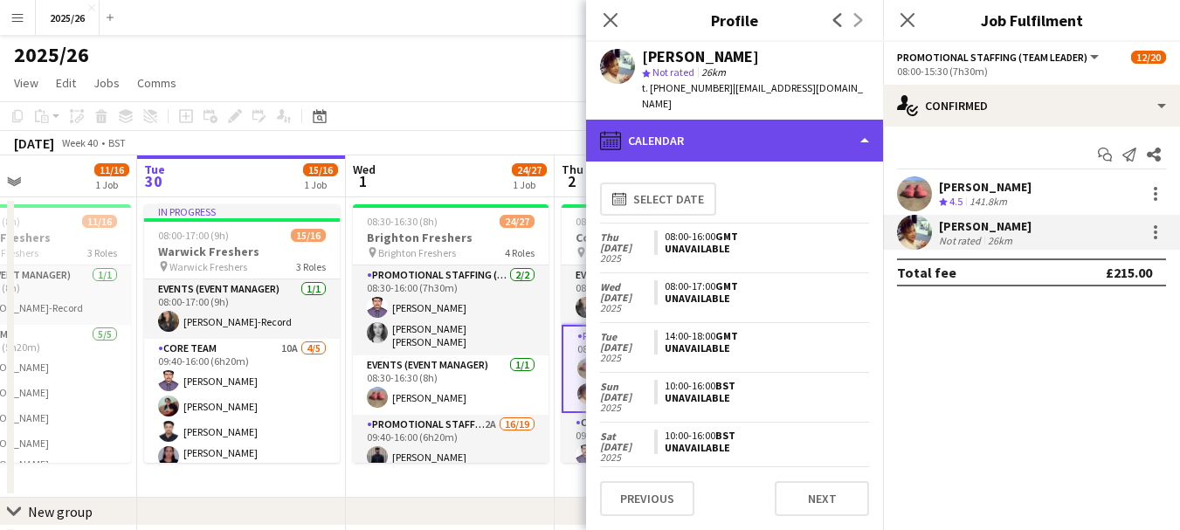
click at [792, 120] on div "calendar-full Calendar" at bounding box center [734, 141] width 297 height 42
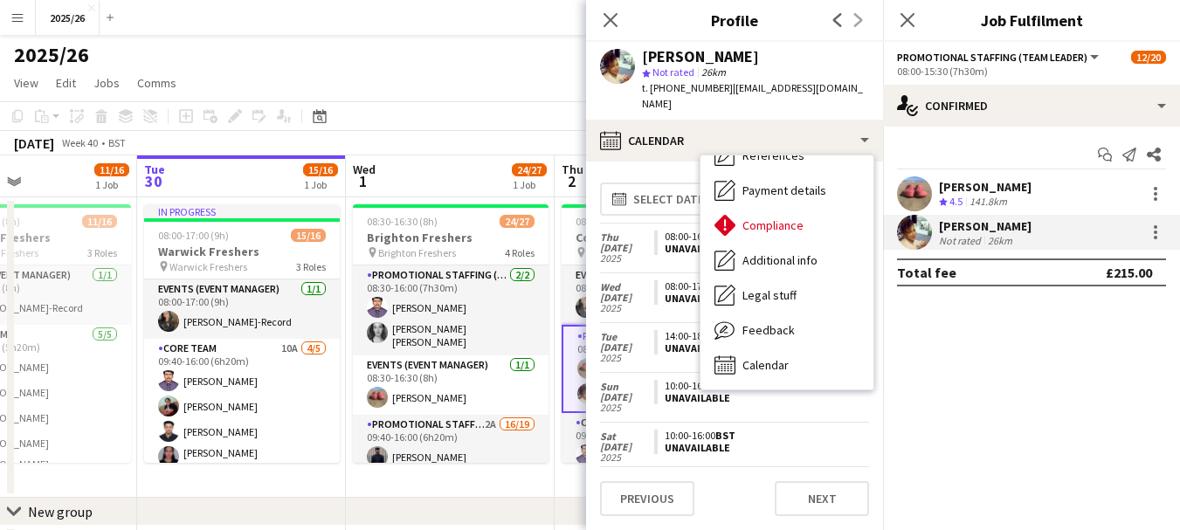
click at [659, 323] on div "14:00-18:00 GMT Unavailable" at bounding box center [761, 347] width 215 height 49
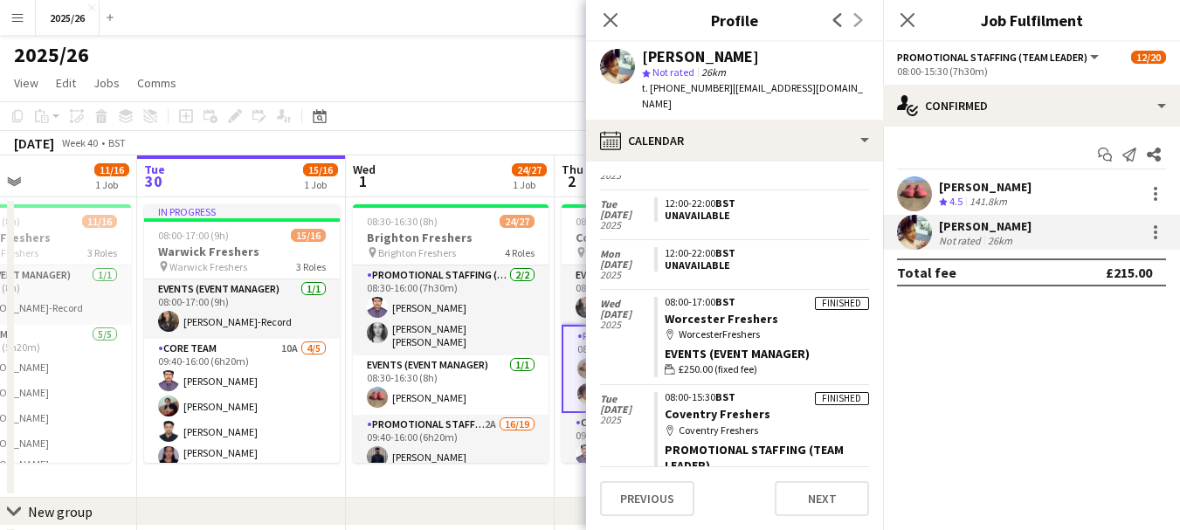
scroll to position [273, 0]
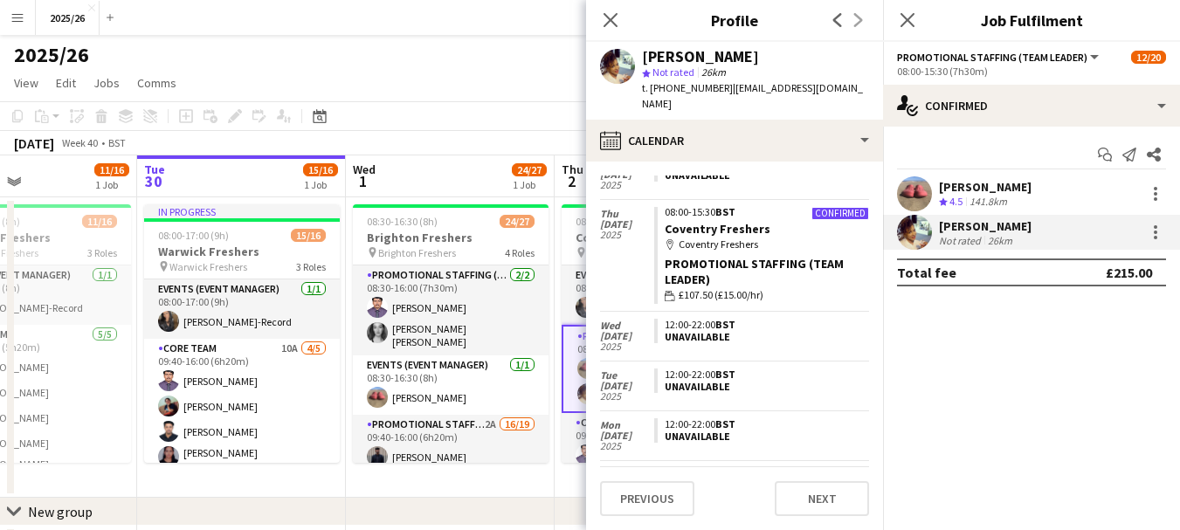
click at [1146, 220] on div "[PERSON_NAME] Not rated 26km" at bounding box center [1031, 232] width 297 height 35
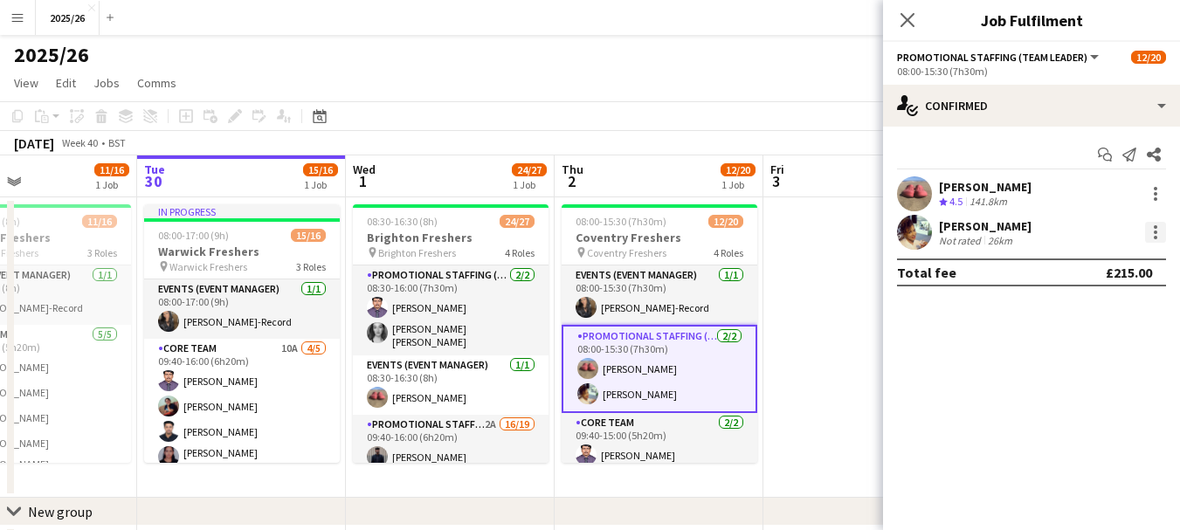
click at [1154, 227] on div at bounding box center [1155, 226] width 3 height 3
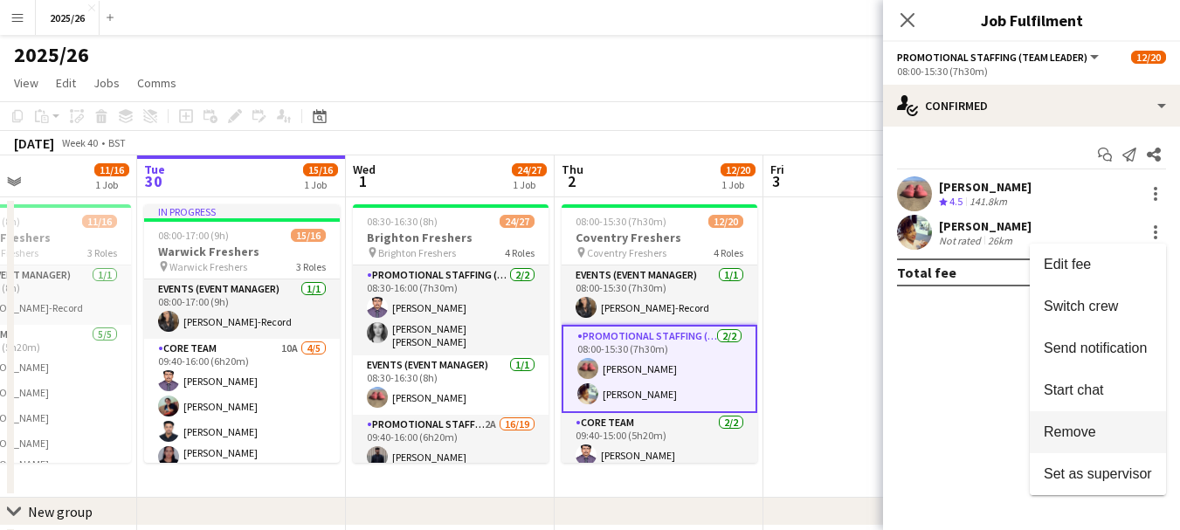
click at [1085, 432] on span "Remove" at bounding box center [1070, 431] width 52 height 15
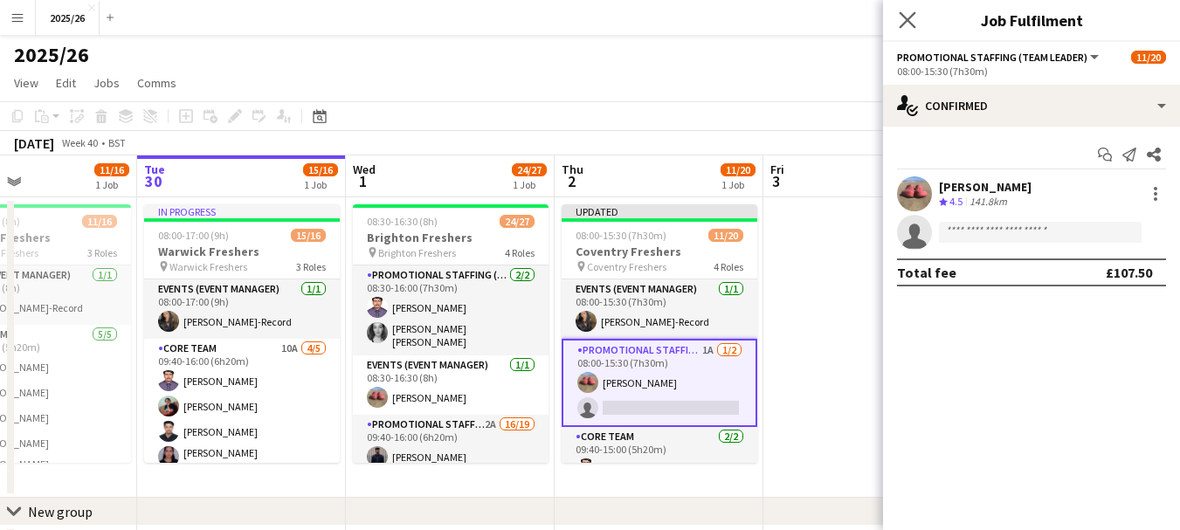
click at [917, 14] on app-icon "Close pop-in" at bounding box center [907, 20] width 25 height 25
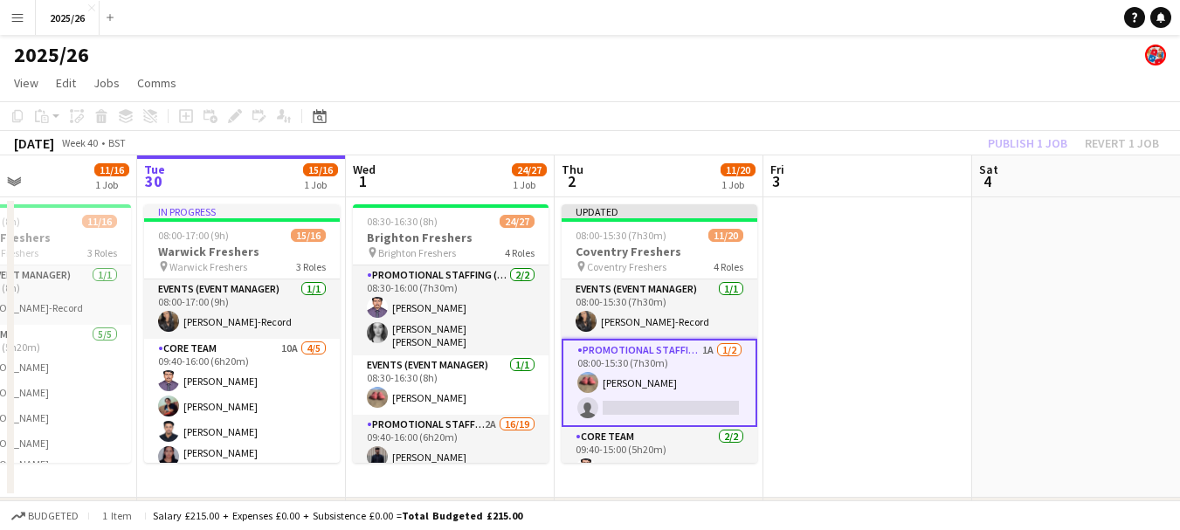
click at [1025, 139] on div "Publish 1 job Revert 1 job" at bounding box center [1073, 143] width 213 height 23
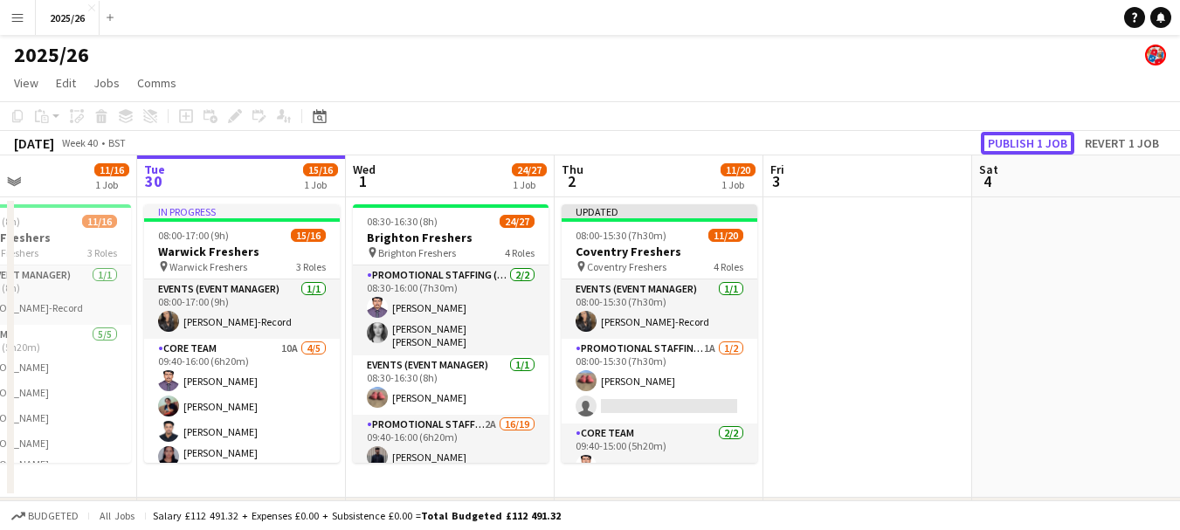
click at [1025, 139] on button "Publish 1 job" at bounding box center [1027, 143] width 93 height 23
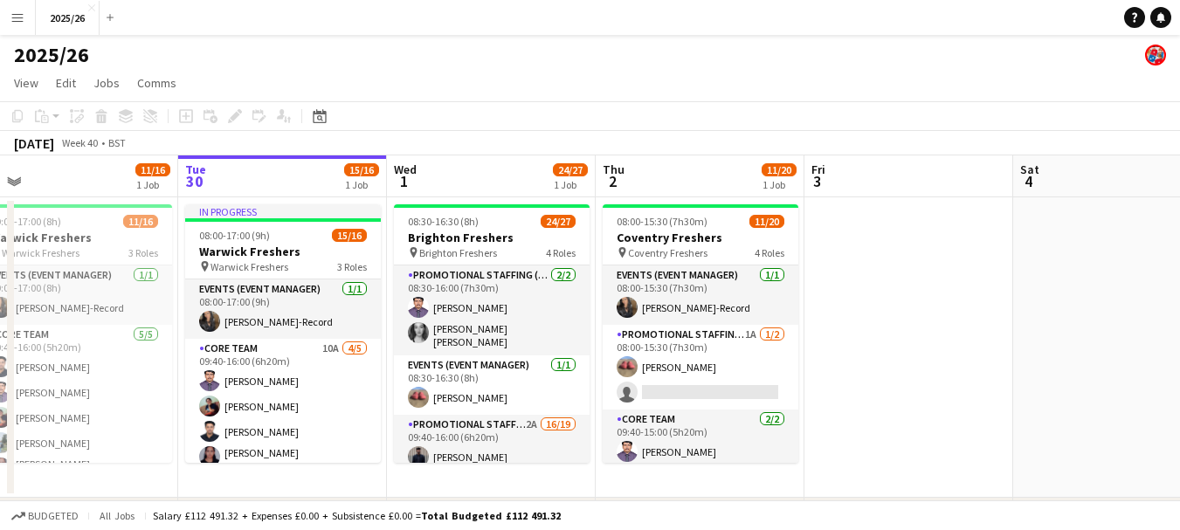
scroll to position [0, 442]
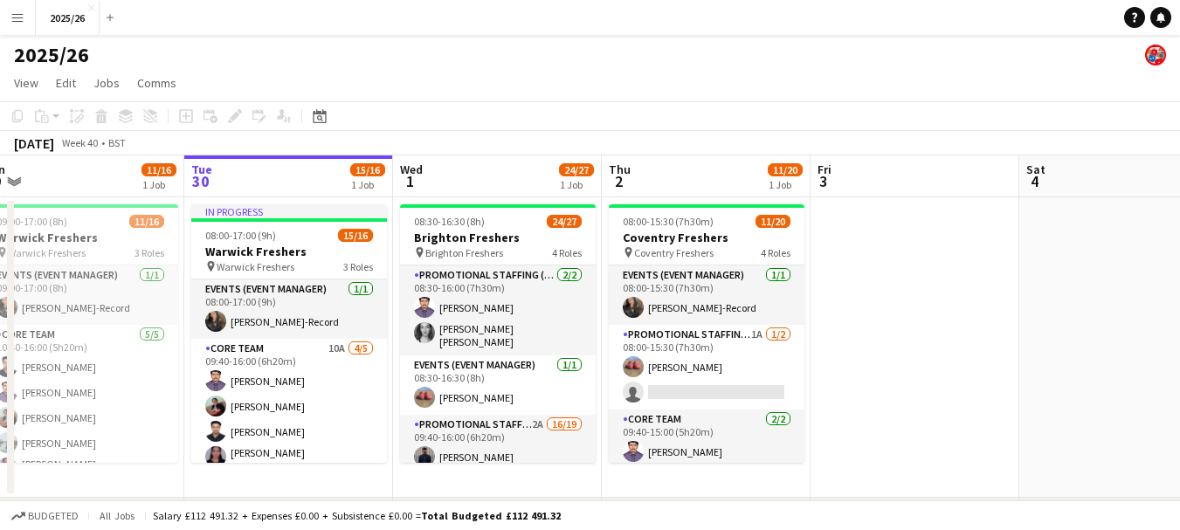
drag, startPoint x: 169, startPoint y: 338, endPoint x: 217, endPoint y: 349, distance: 48.5
click at [217, 349] on app-calendar-viewport "Sat 27 23/26 1 Job Sun 28 19/26 1 Job Mon 29 11/16 1 Job Tue 30 15/16 1 Job Wed…" at bounding box center [590, 366] width 1180 height 423
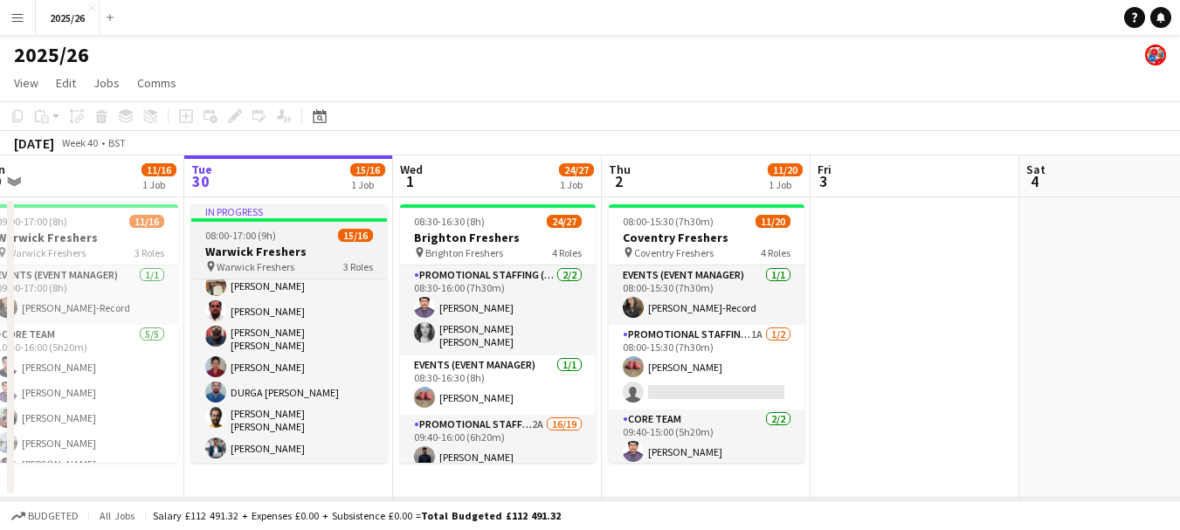
scroll to position [324, 0]
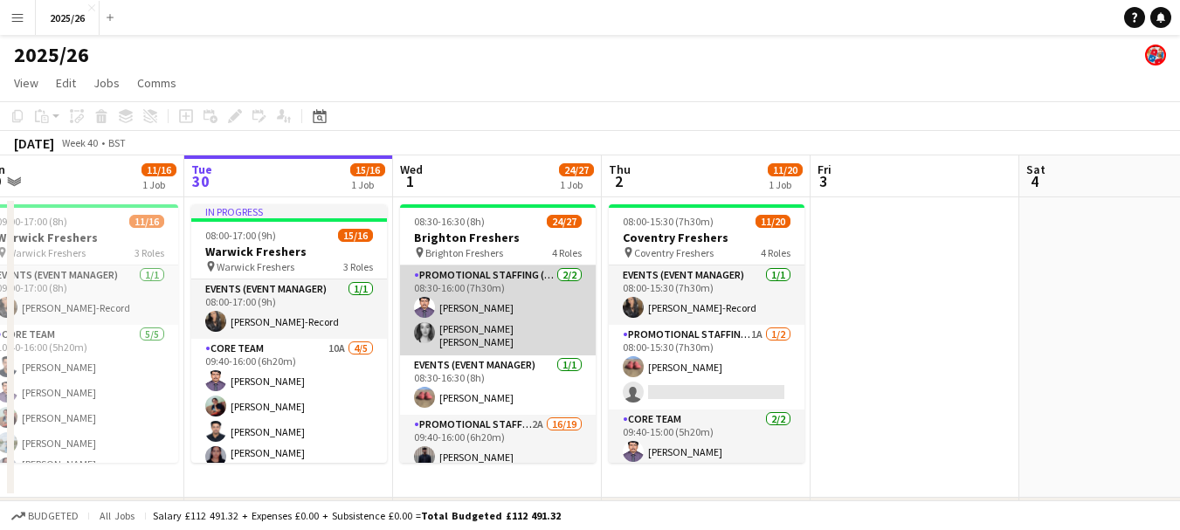
click at [548, 331] on app-card-role "Promotional Staffing (Team Leader) [DATE] 08:30-16:00 (7h30m) [PERSON_NAME] [PE…" at bounding box center [498, 311] width 196 height 90
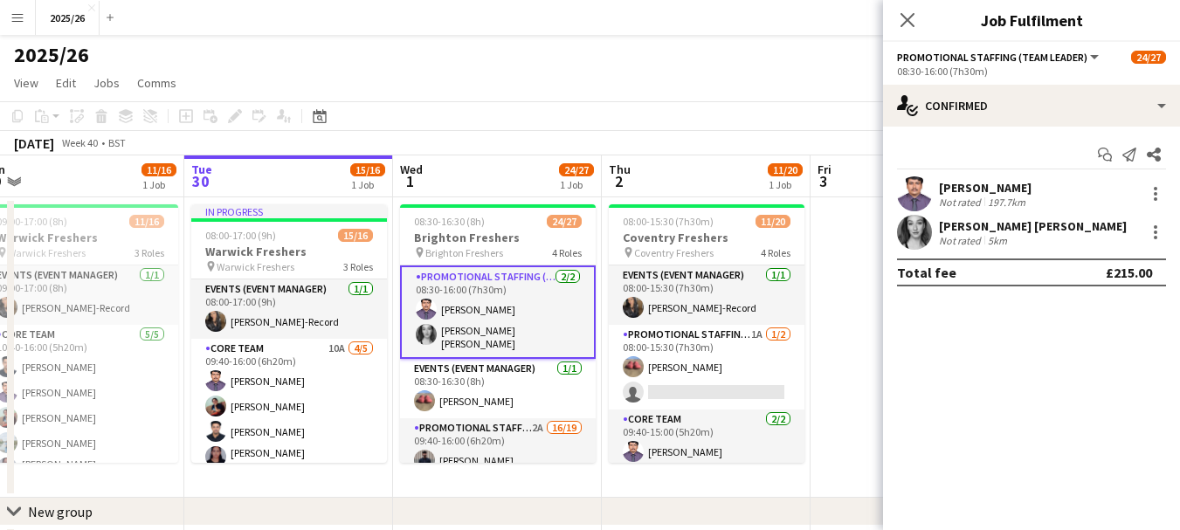
click at [966, 244] on div "Not rated" at bounding box center [961, 240] width 45 height 13
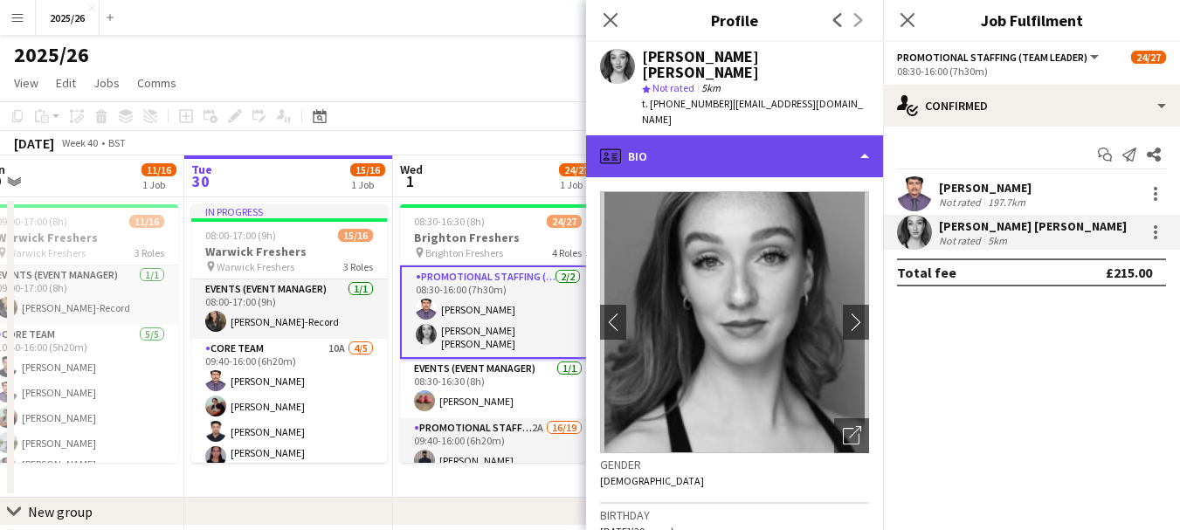
click at [737, 135] on div "profile Bio" at bounding box center [734, 156] width 297 height 42
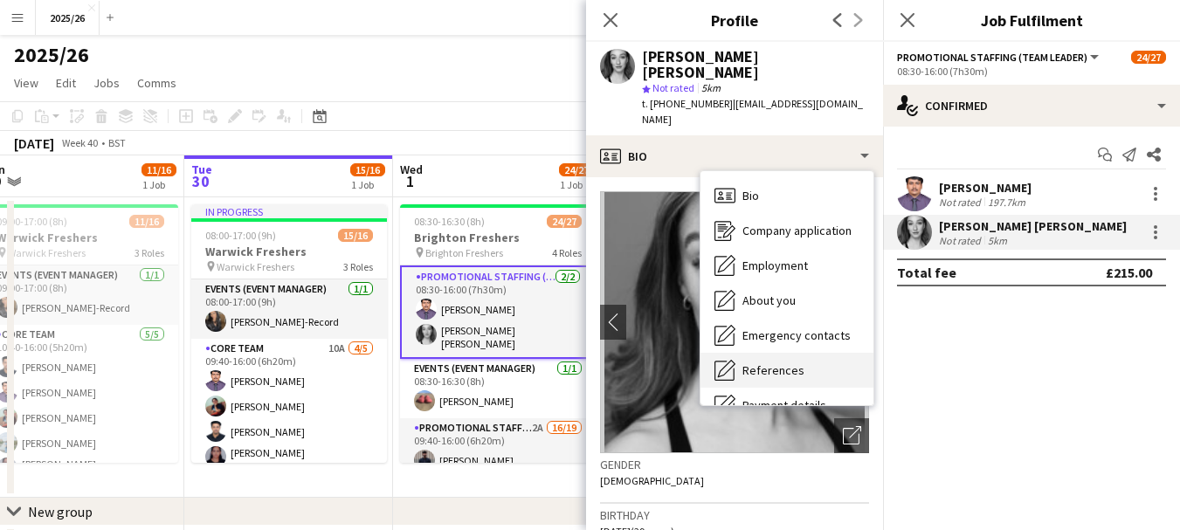
click at [865, 353] on div "References References" at bounding box center [786, 370] width 173 height 35
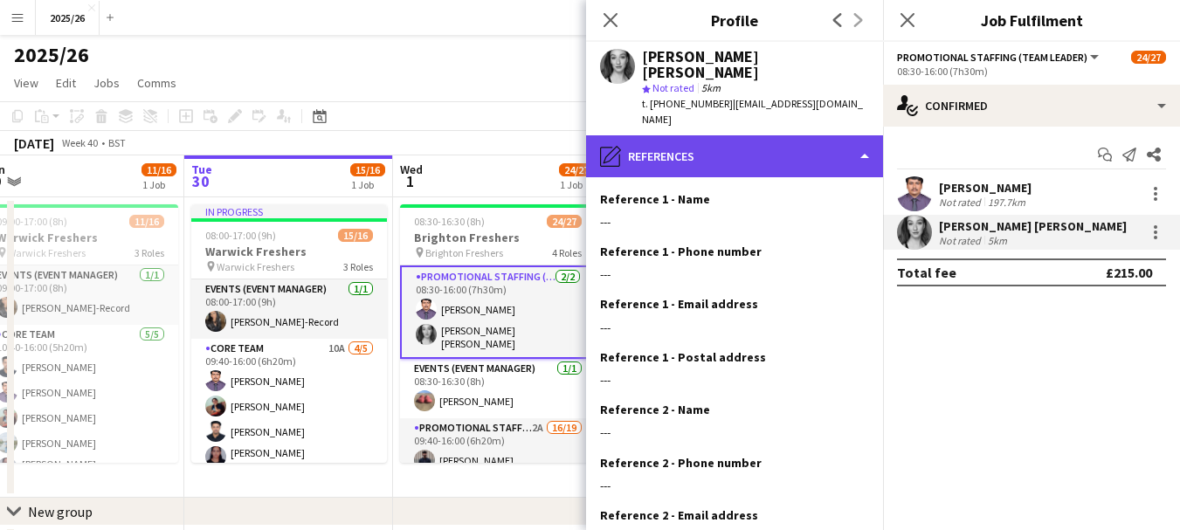
click at [777, 135] on div "pencil4 References" at bounding box center [734, 156] width 297 height 42
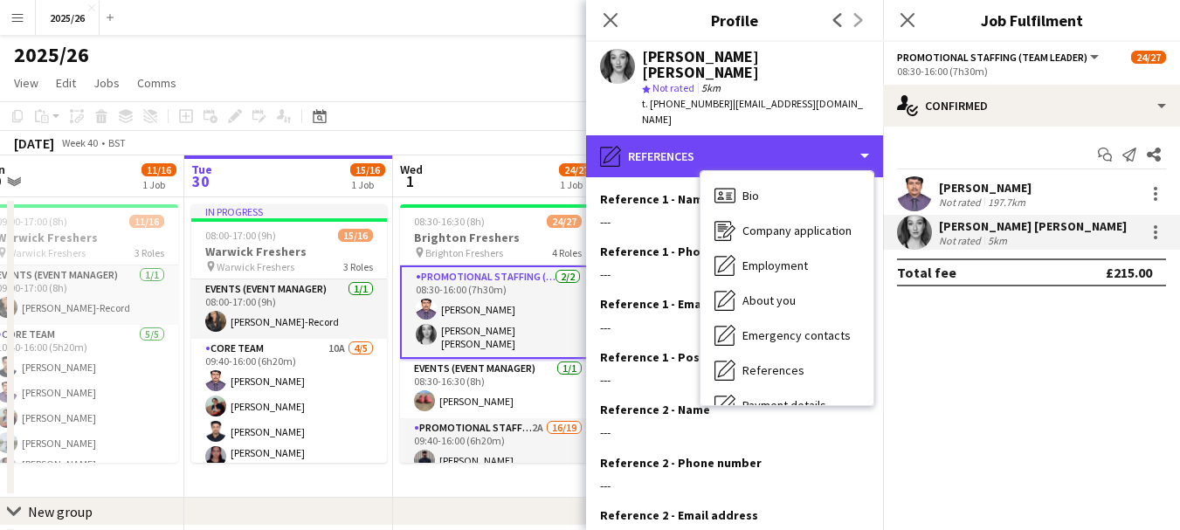
scroll to position [199, 0]
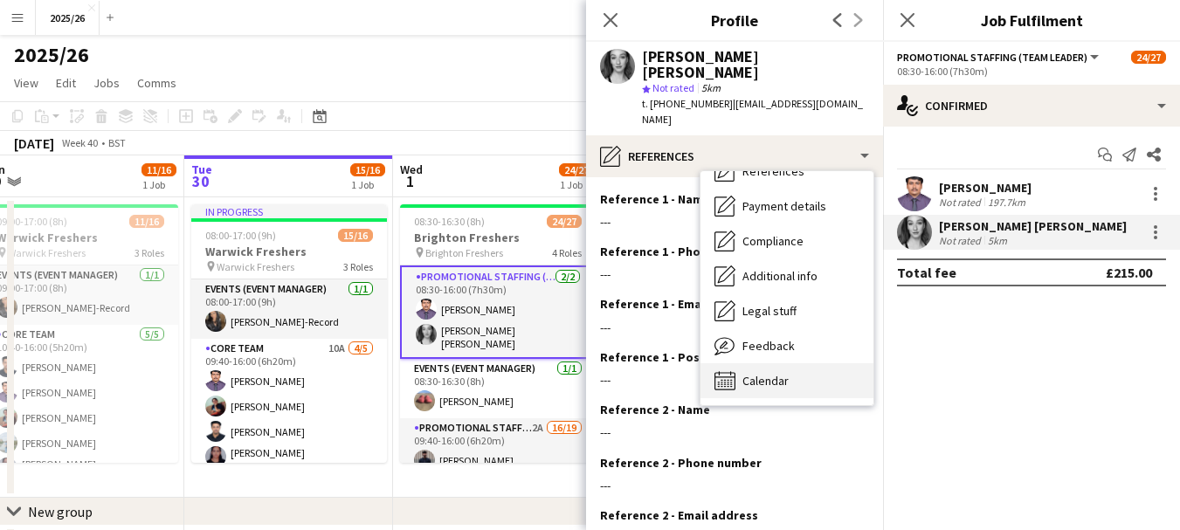
click at [821, 363] on div "Calendar Calendar" at bounding box center [786, 380] width 173 height 35
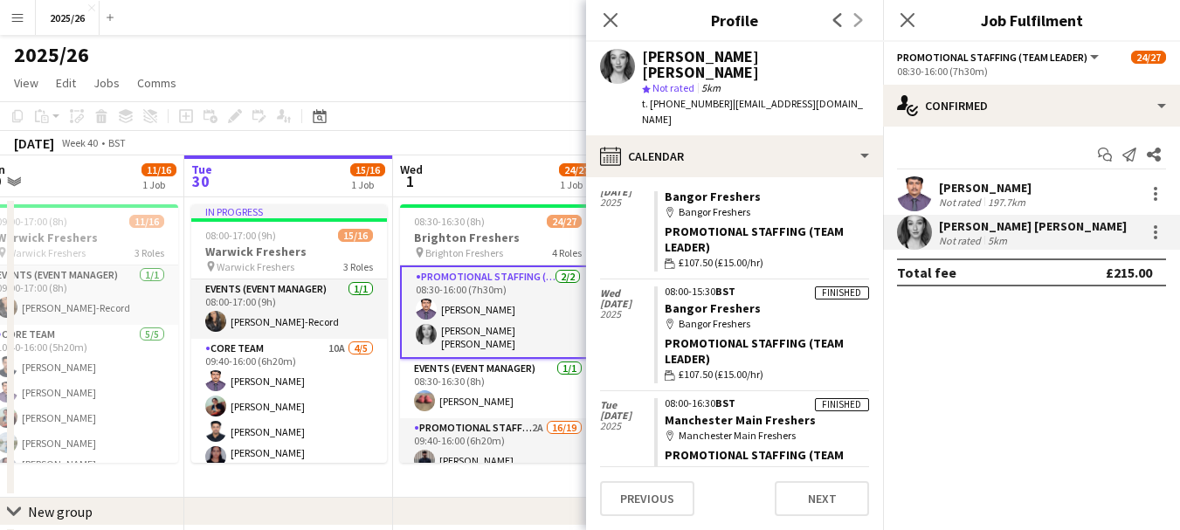
scroll to position [239, 0]
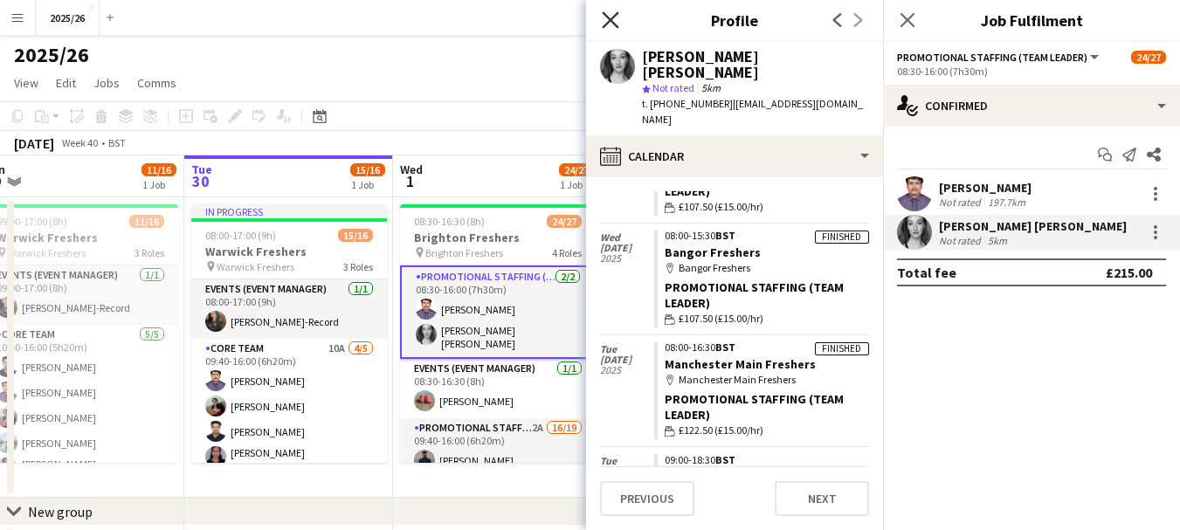
click at [612, 13] on icon "Close pop-in" at bounding box center [610, 19] width 17 height 17
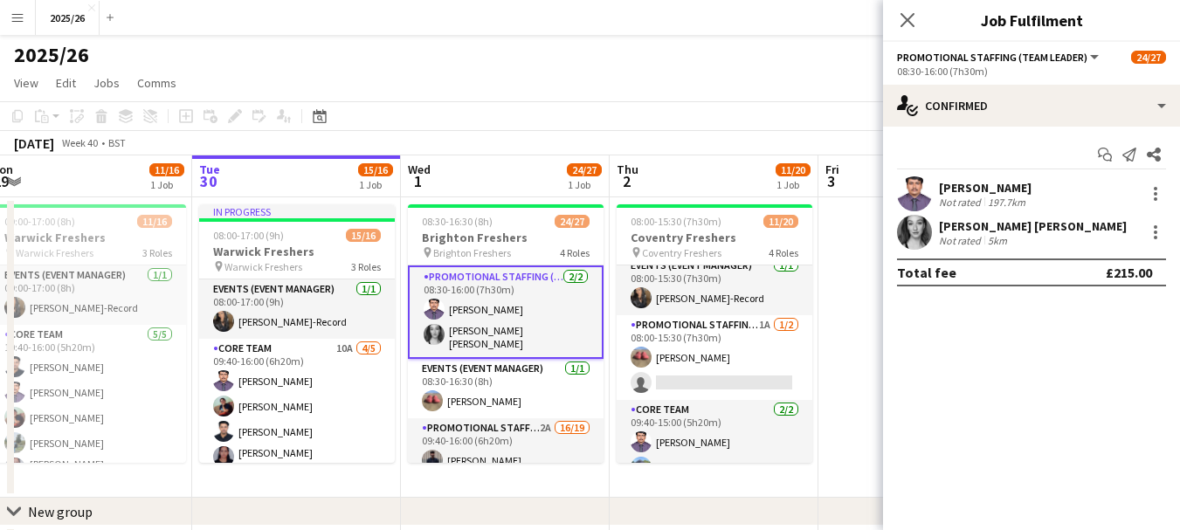
scroll to position [0, 644]
drag, startPoint x: 411, startPoint y: 466, endPoint x: 388, endPoint y: 478, distance: 25.4
click at [388, 478] on app-calendar-viewport "Fri 26 Sat 27 23/26 1 Job Sun 28 19/26 1 Job Mon 29 11/16 1 Job Tue 30 15/16 1 …" at bounding box center [590, 366] width 1180 height 423
click at [708, 122] on app-toolbar "Copy Paste Paste Ctrl+V Paste with crew Ctrl+Shift+V Paste linked Job [GEOGRAPH…" at bounding box center [590, 116] width 1180 height 30
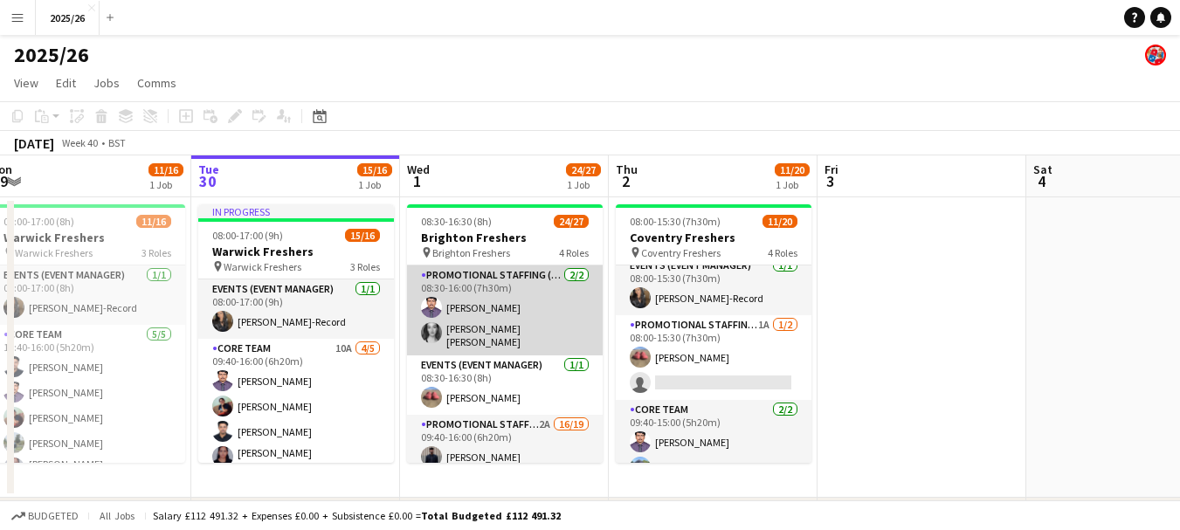
click at [439, 318] on app-card-role "Promotional Staffing (Team Leader) [DATE] 08:30-16:00 (7h30m) [PERSON_NAME] [PE…" at bounding box center [505, 311] width 196 height 90
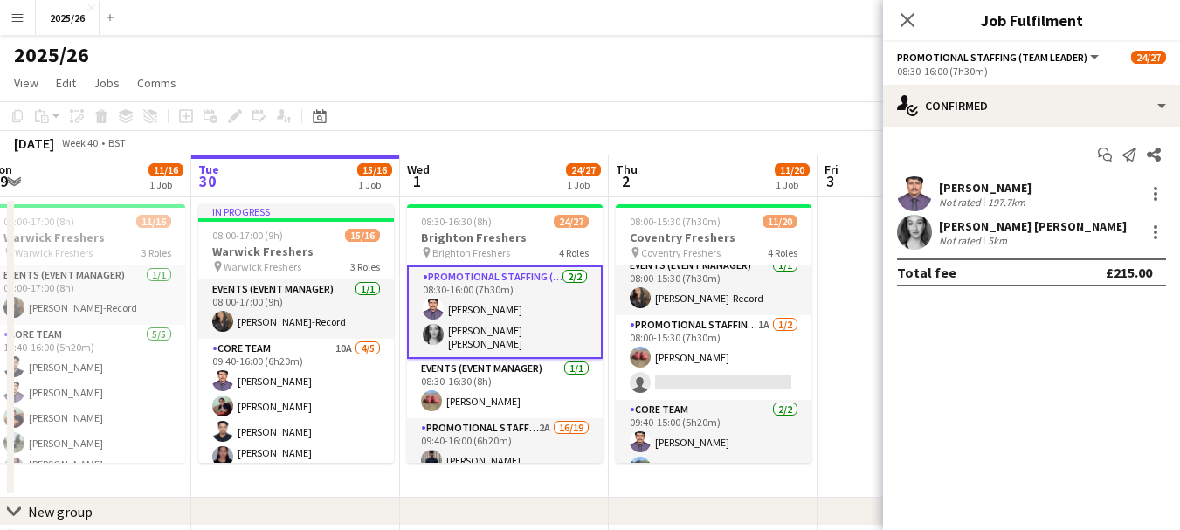
click at [926, 190] on app-user-avatar at bounding box center [914, 193] width 35 height 35
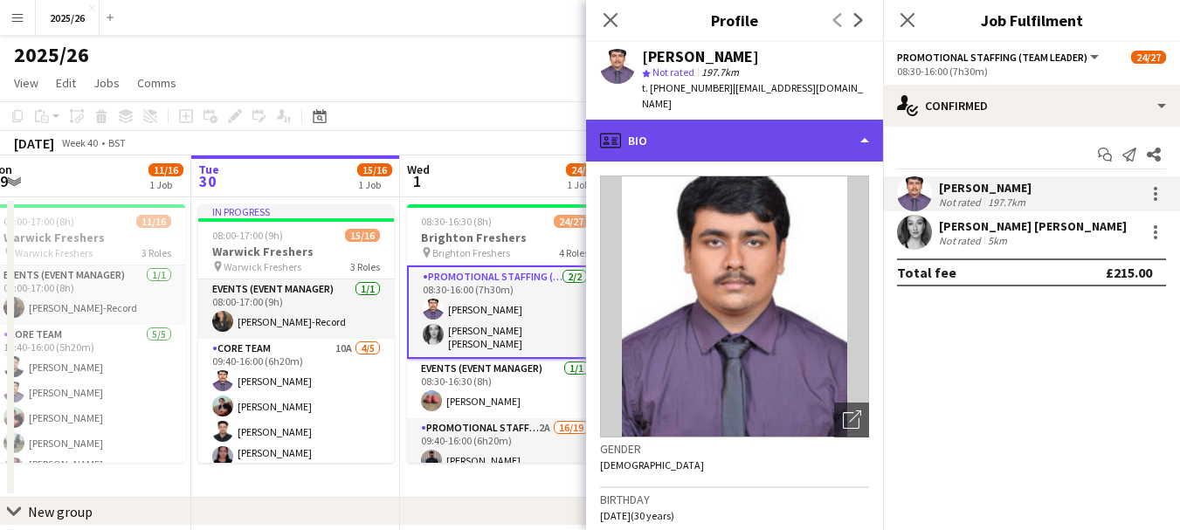
click at [746, 133] on div "profile Bio" at bounding box center [734, 141] width 297 height 42
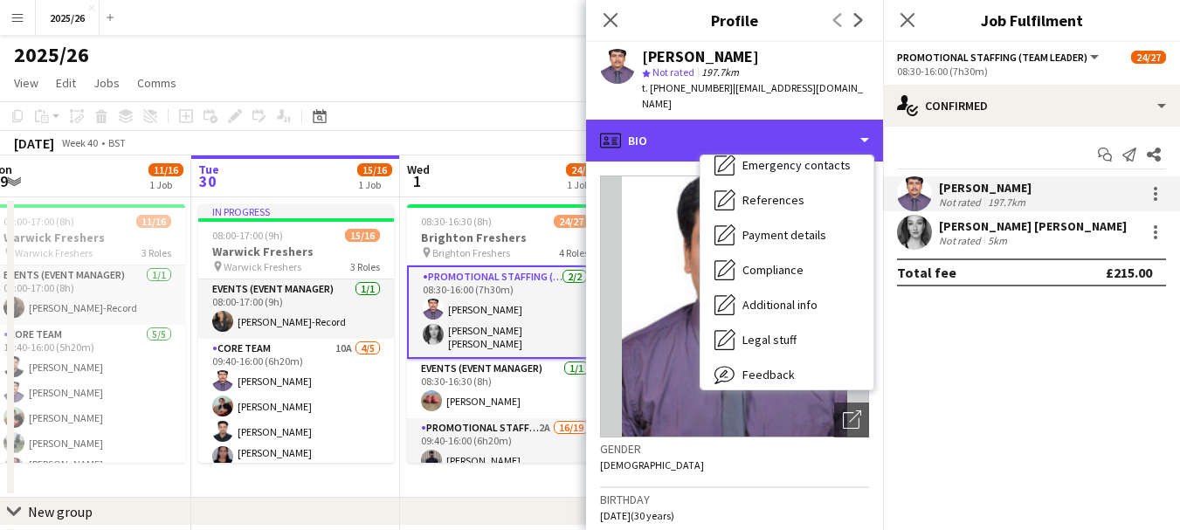
scroll to position [199, 0]
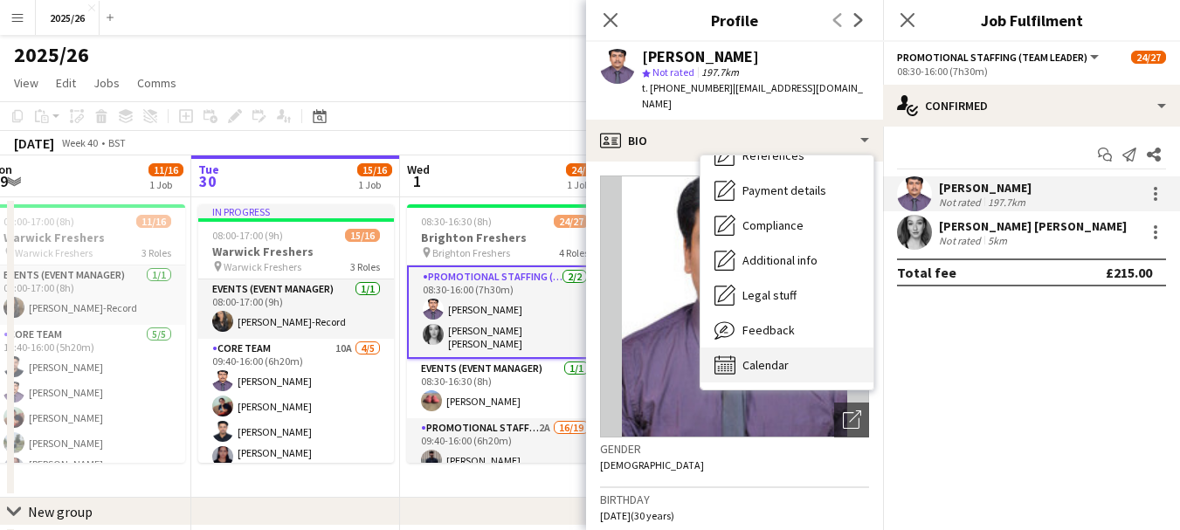
click at [828, 348] on div "Calendar Calendar" at bounding box center [786, 365] width 173 height 35
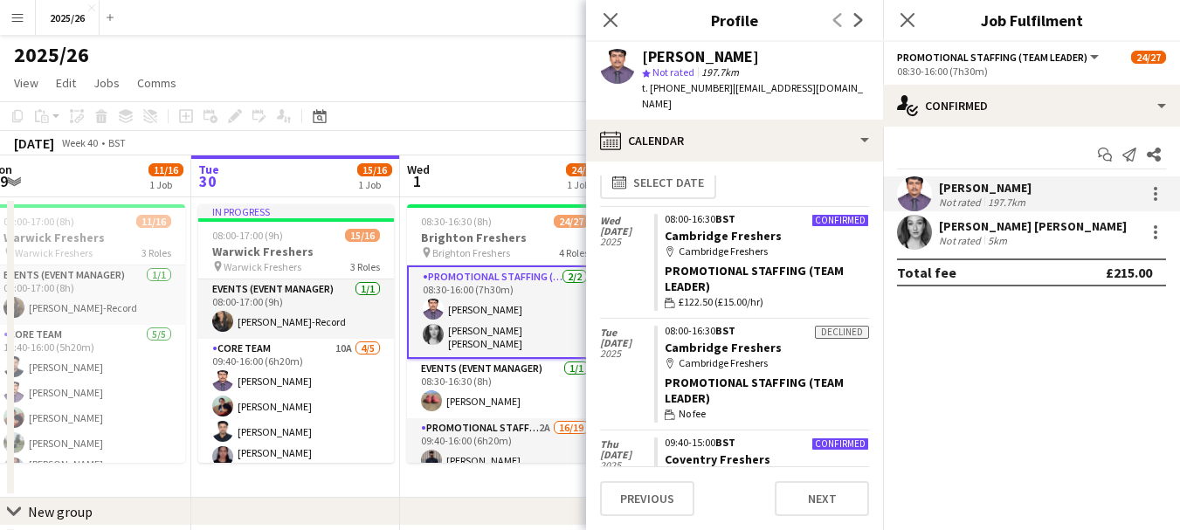
scroll to position [0, 0]
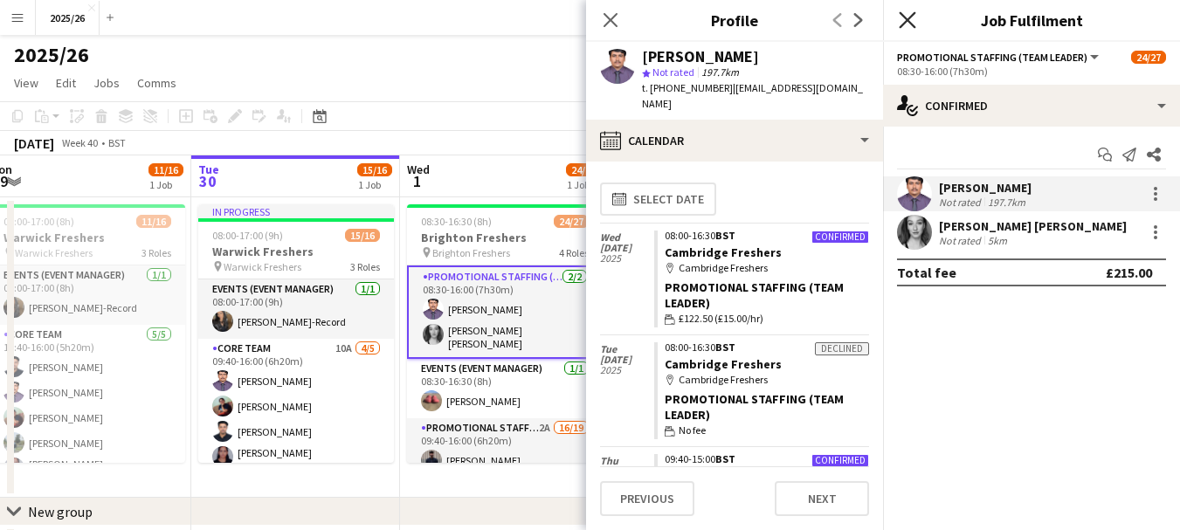
click at [911, 23] on icon at bounding box center [907, 19] width 17 height 17
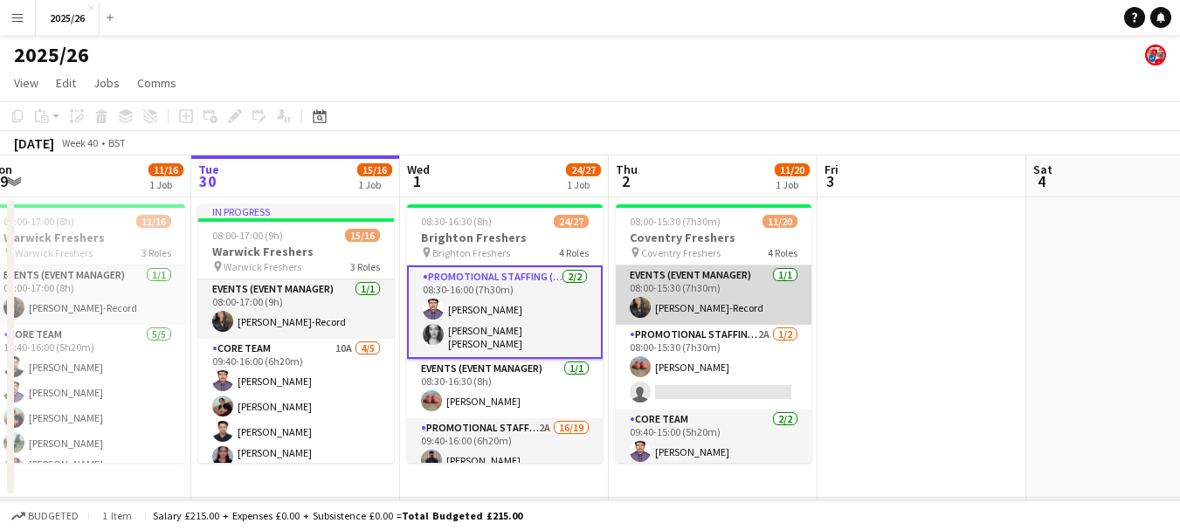
click at [762, 301] on app-card-role "Events (Event Manager) [DATE] 08:00-15:30 (7h30m) [PERSON_NAME]-Record" at bounding box center [714, 295] width 196 height 59
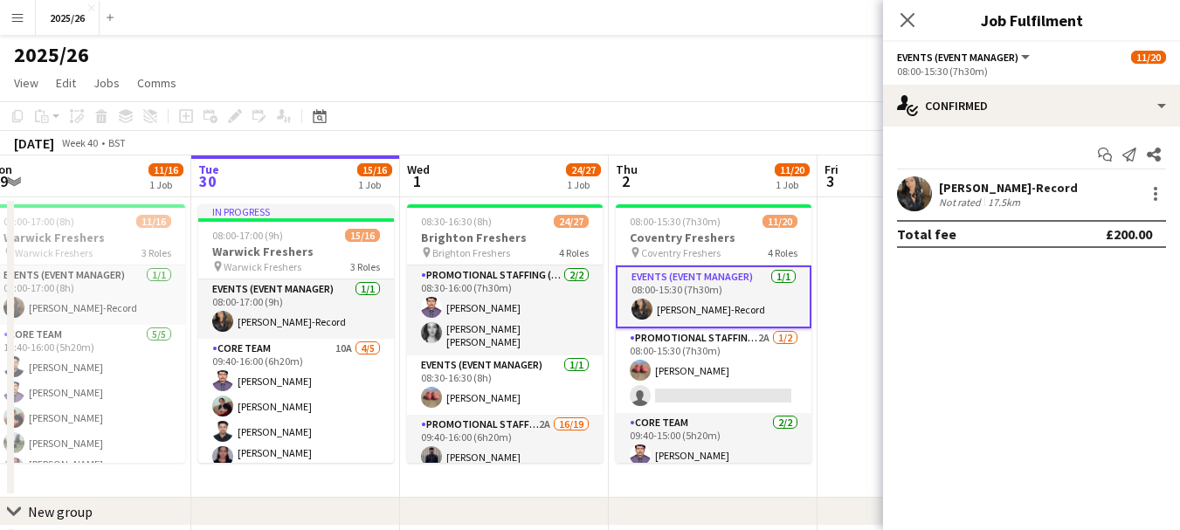
click at [983, 191] on div "[PERSON_NAME]-Record" at bounding box center [1008, 188] width 139 height 16
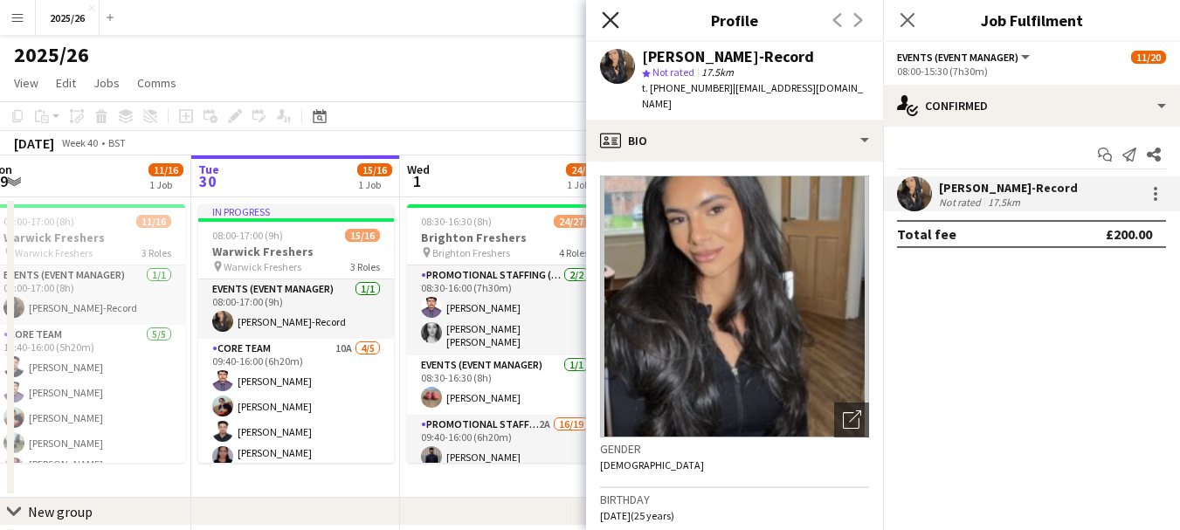
click at [611, 20] on icon at bounding box center [610, 19] width 17 height 17
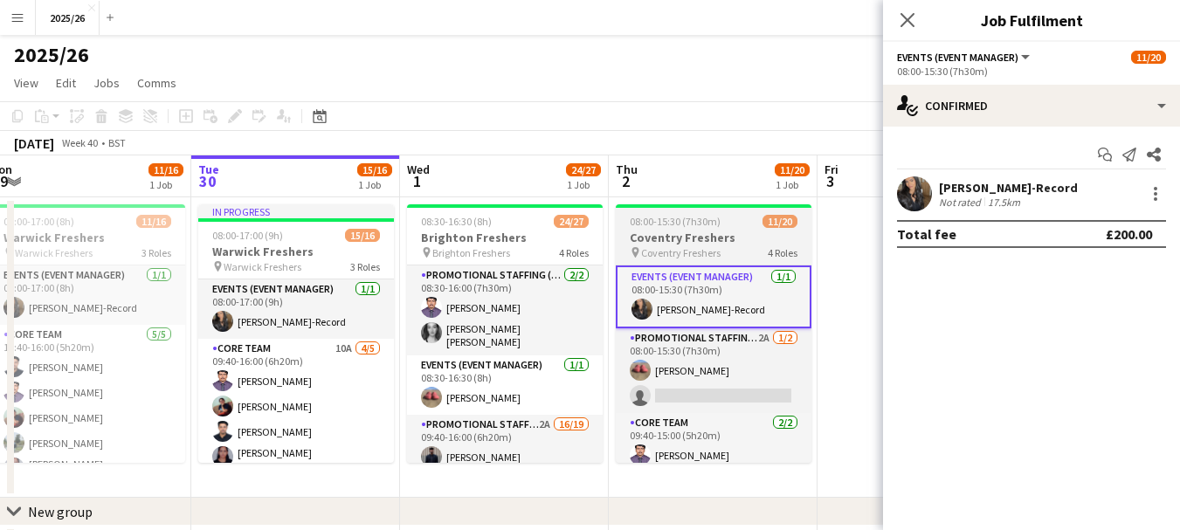
click at [811, 354] on div "Events (Event Manager) [DATE] 08:00-15:30 (7h30m) [PERSON_NAME]-Record Promotio…" at bounding box center [714, 364] width 196 height 198
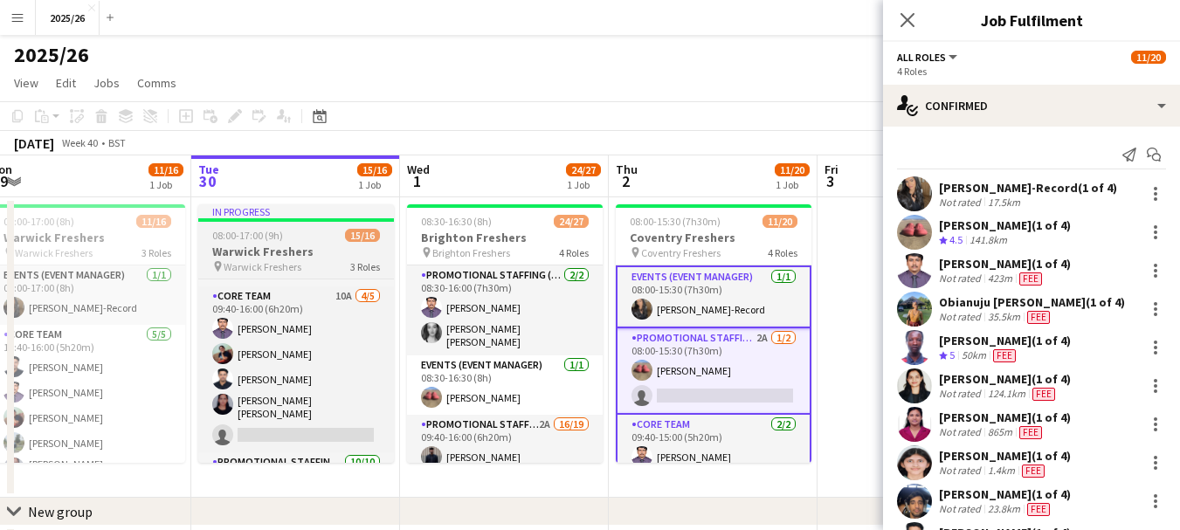
scroll to position [56, 0]
